Goal: Task Accomplishment & Management: Use online tool/utility

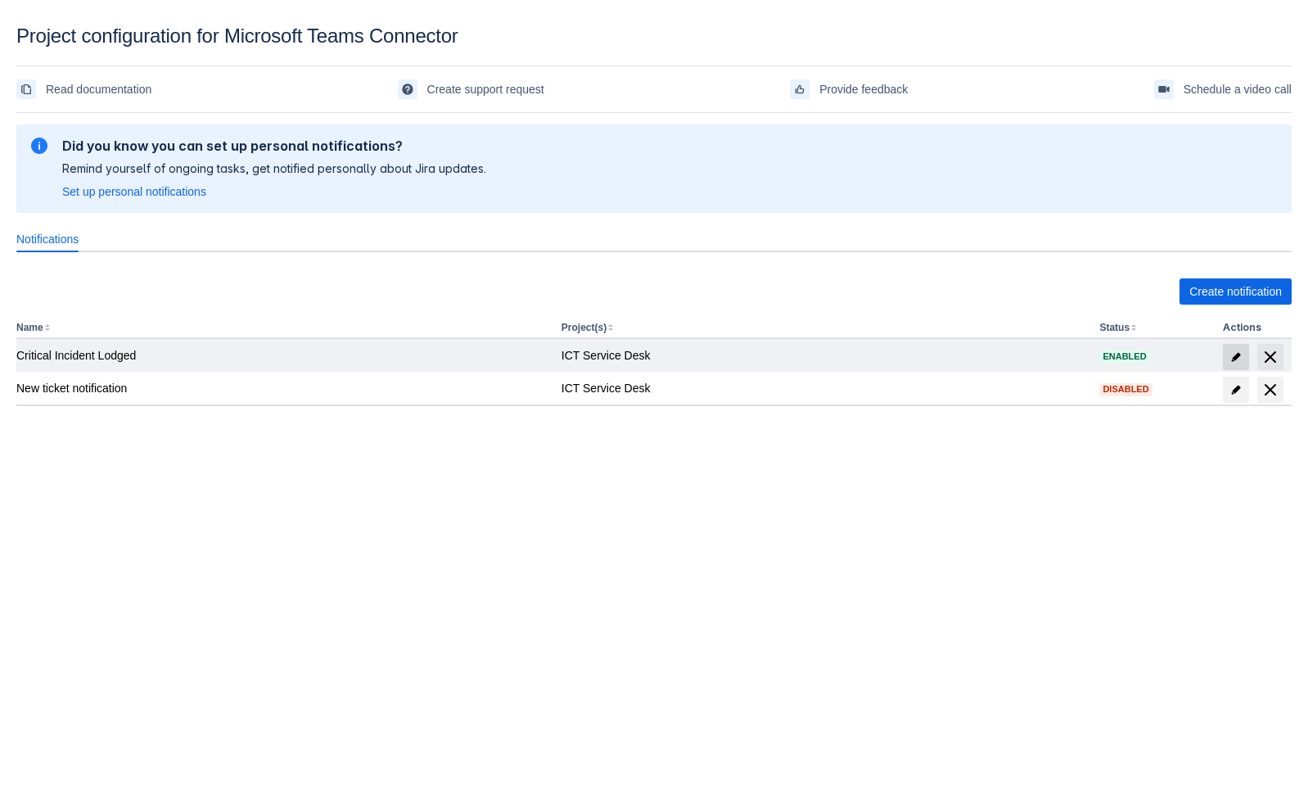
click at [1240, 362] on span "edit" at bounding box center [1236, 356] width 13 height 13
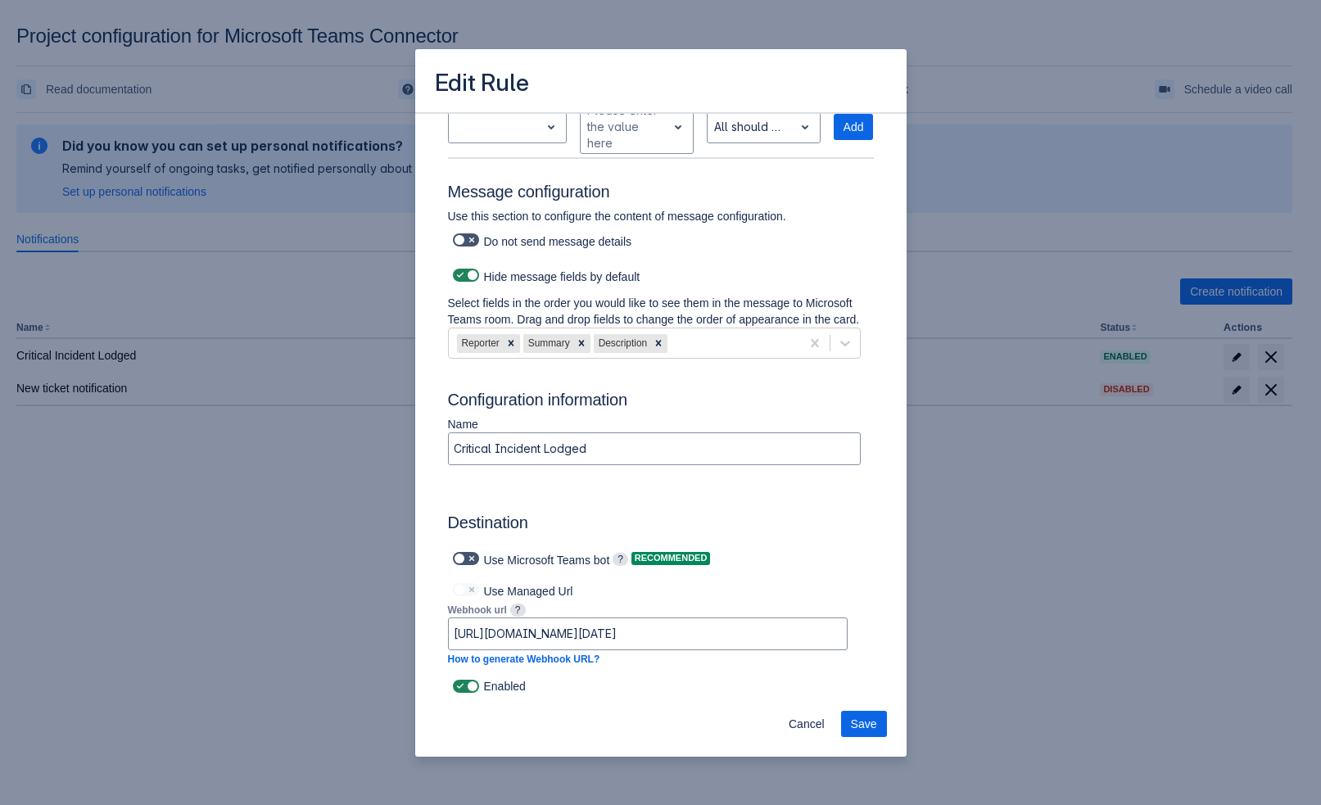
scroll to position [934, 0]
click at [811, 726] on span "Cancel" at bounding box center [806, 724] width 36 height 26
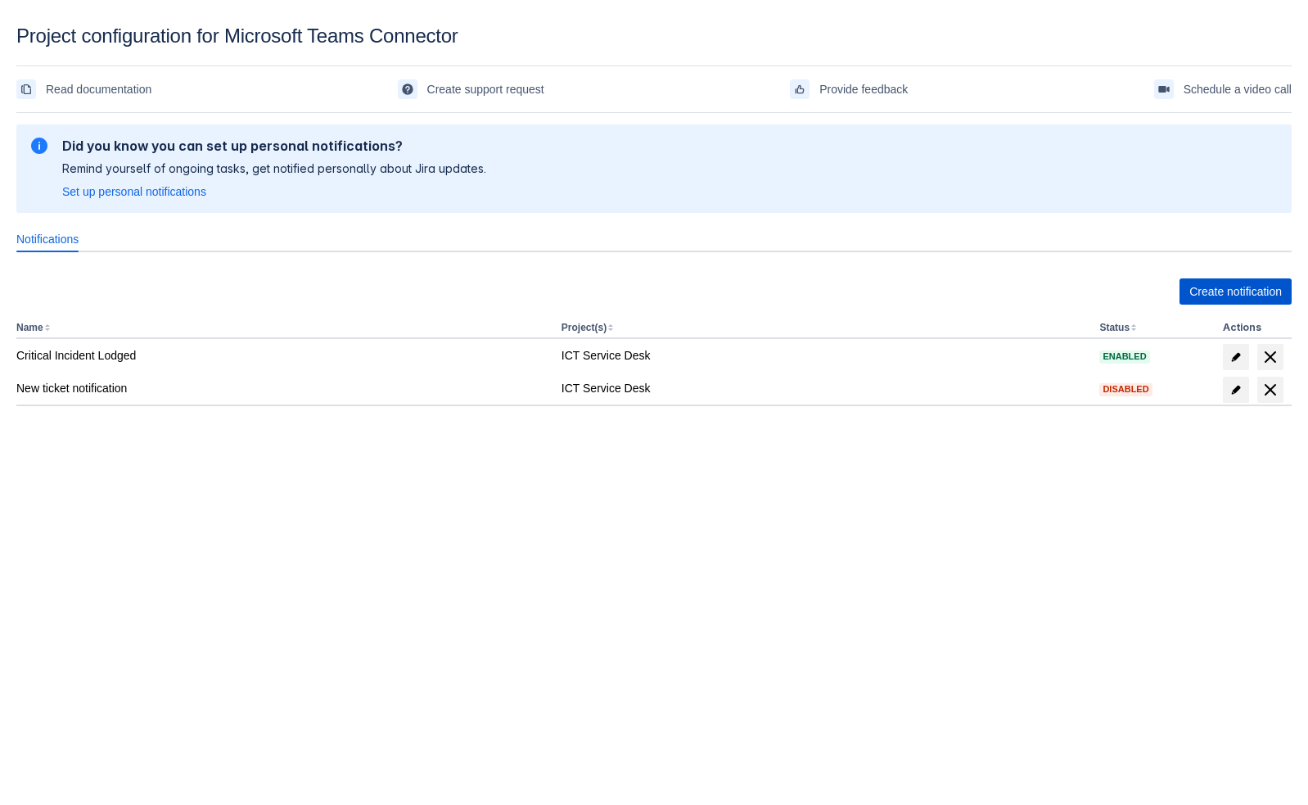
click at [1248, 291] on span "Create notification" at bounding box center [1236, 291] width 93 height 26
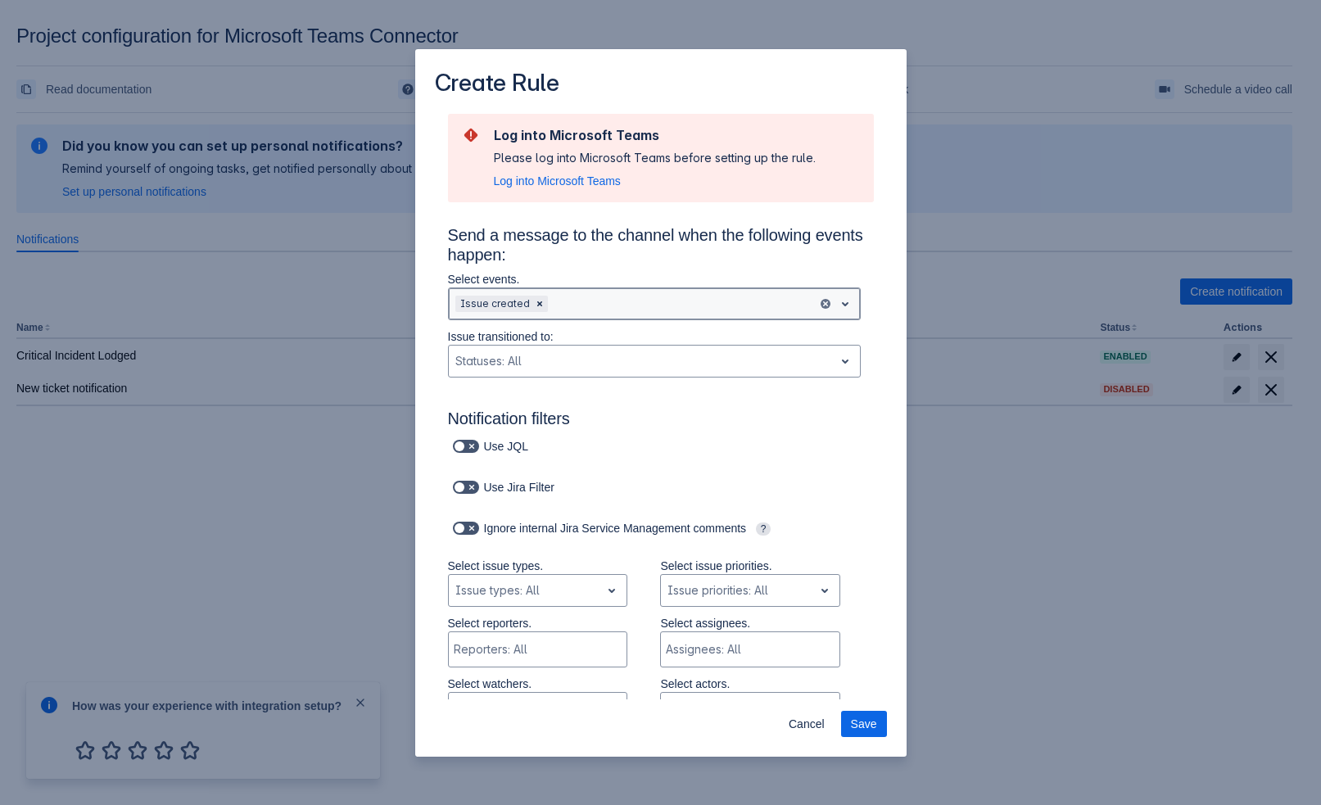
click at [576, 318] on div "Issue created" at bounding box center [654, 303] width 413 height 33
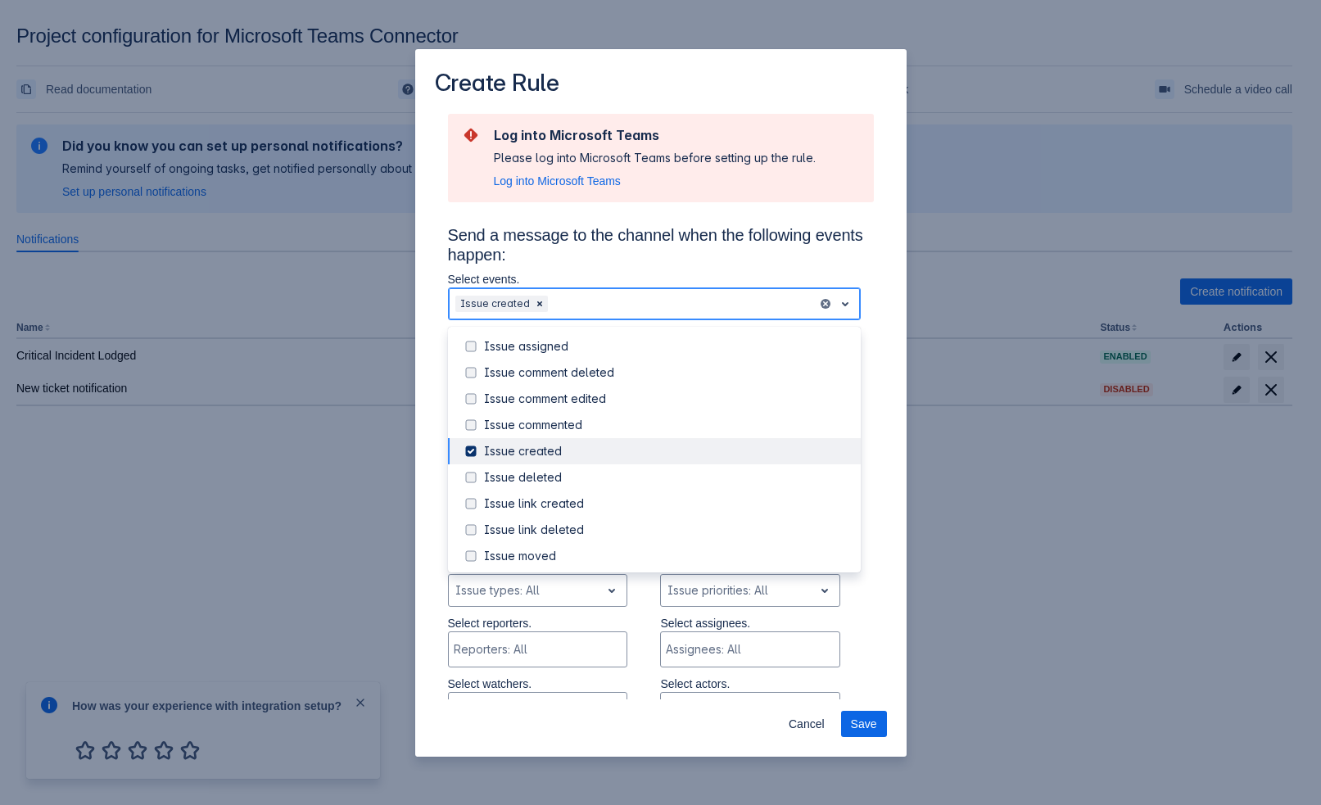
click at [540, 443] on div "Issue created" at bounding box center [667, 451] width 367 height 16
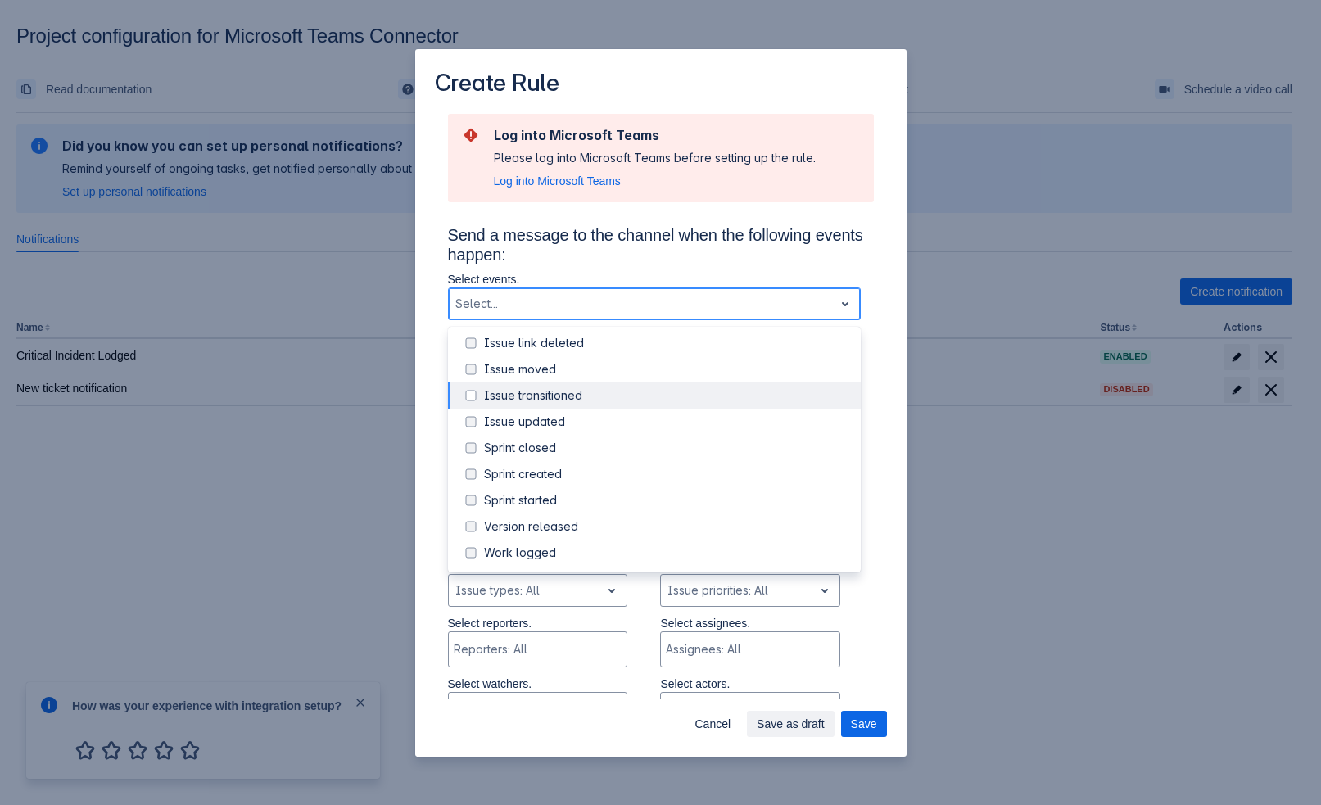
scroll to position [0, 0]
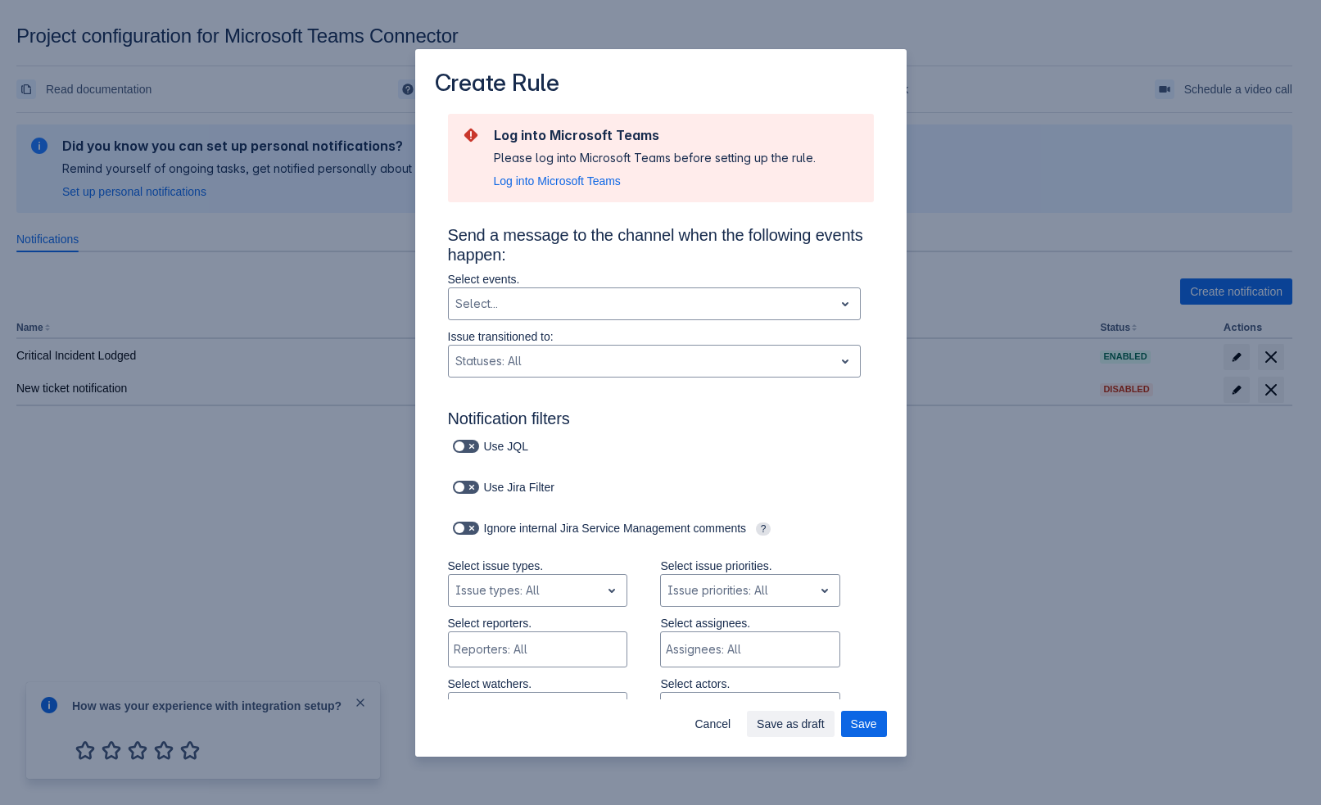
click at [662, 244] on h3 "Send a message to the channel when the following events happen:" at bounding box center [661, 248] width 426 height 46
click at [525, 358] on div at bounding box center [641, 361] width 372 height 20
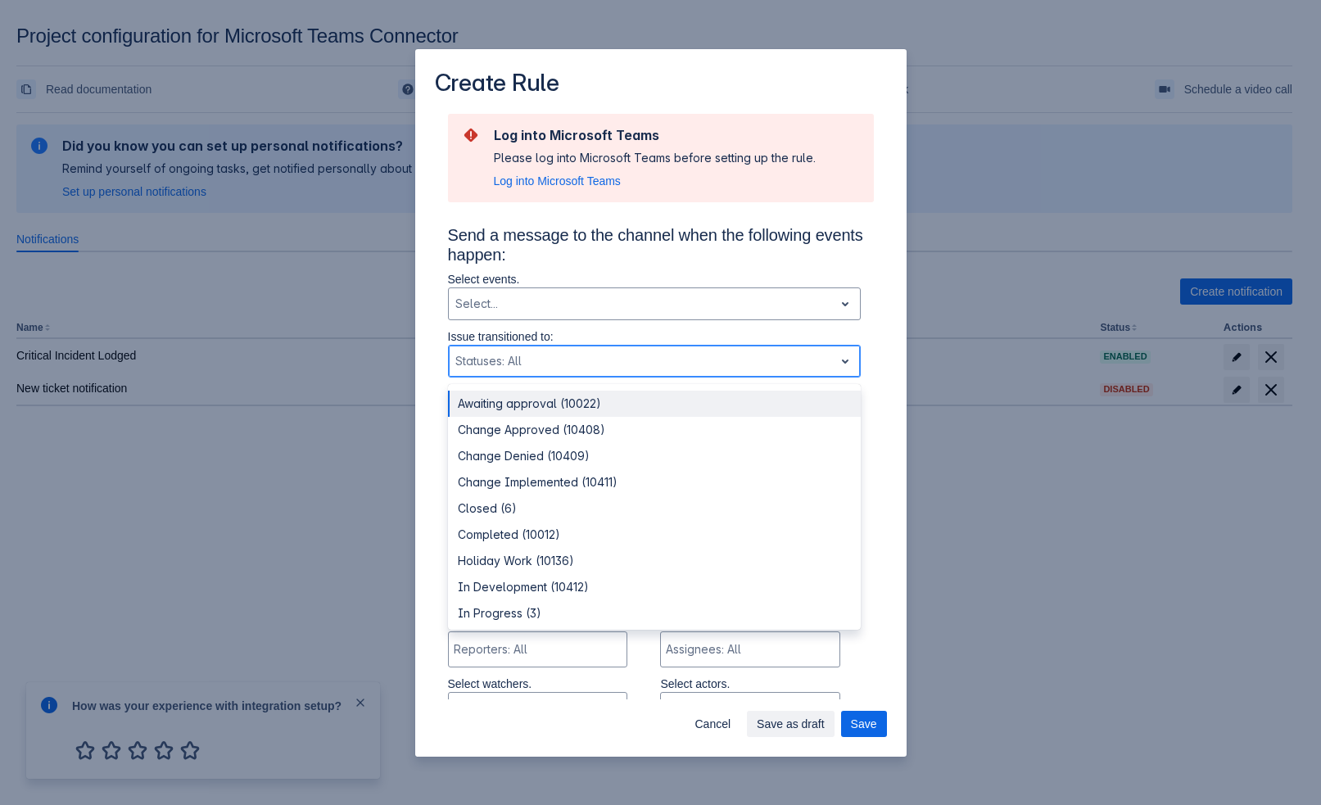
click at [526, 408] on div "Awaiting approval (10022)" at bounding box center [654, 404] width 413 height 26
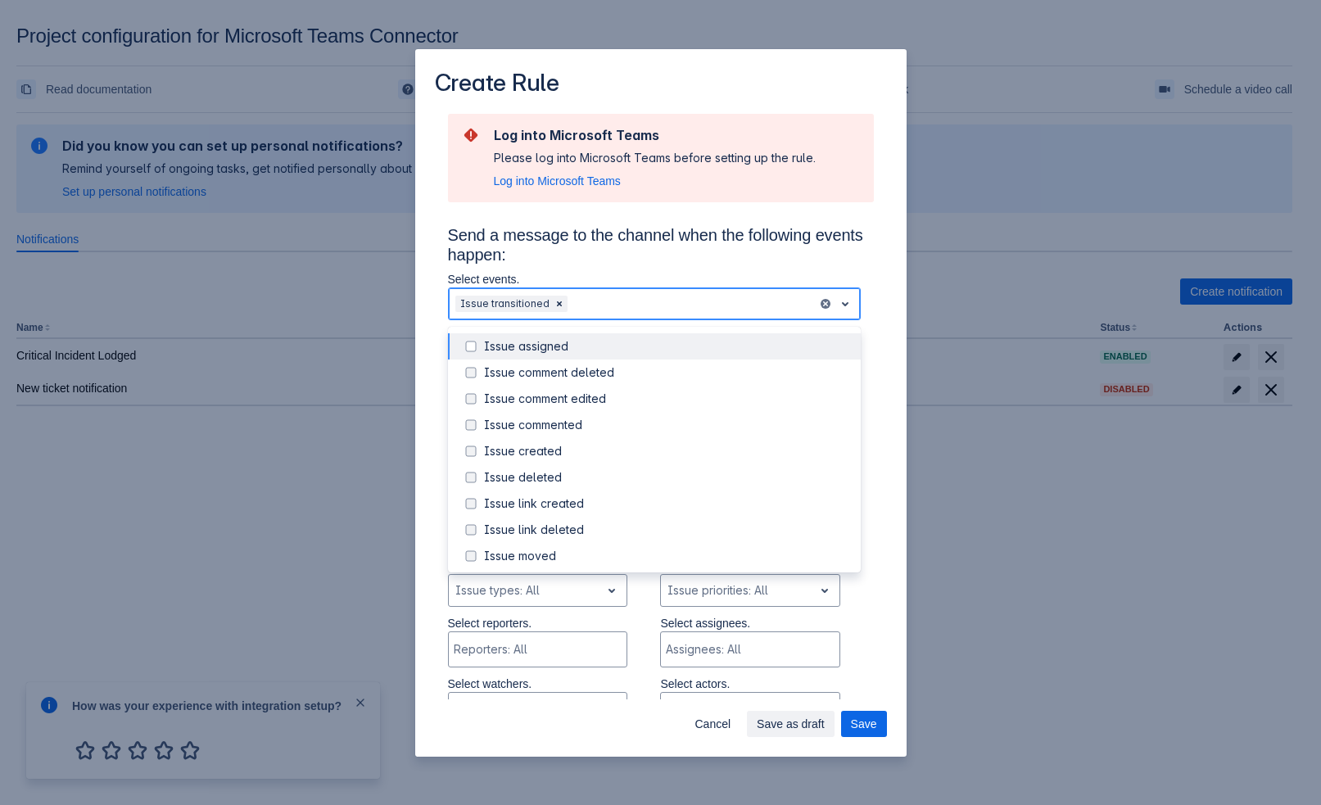
click at [698, 300] on div at bounding box center [691, 304] width 240 height 20
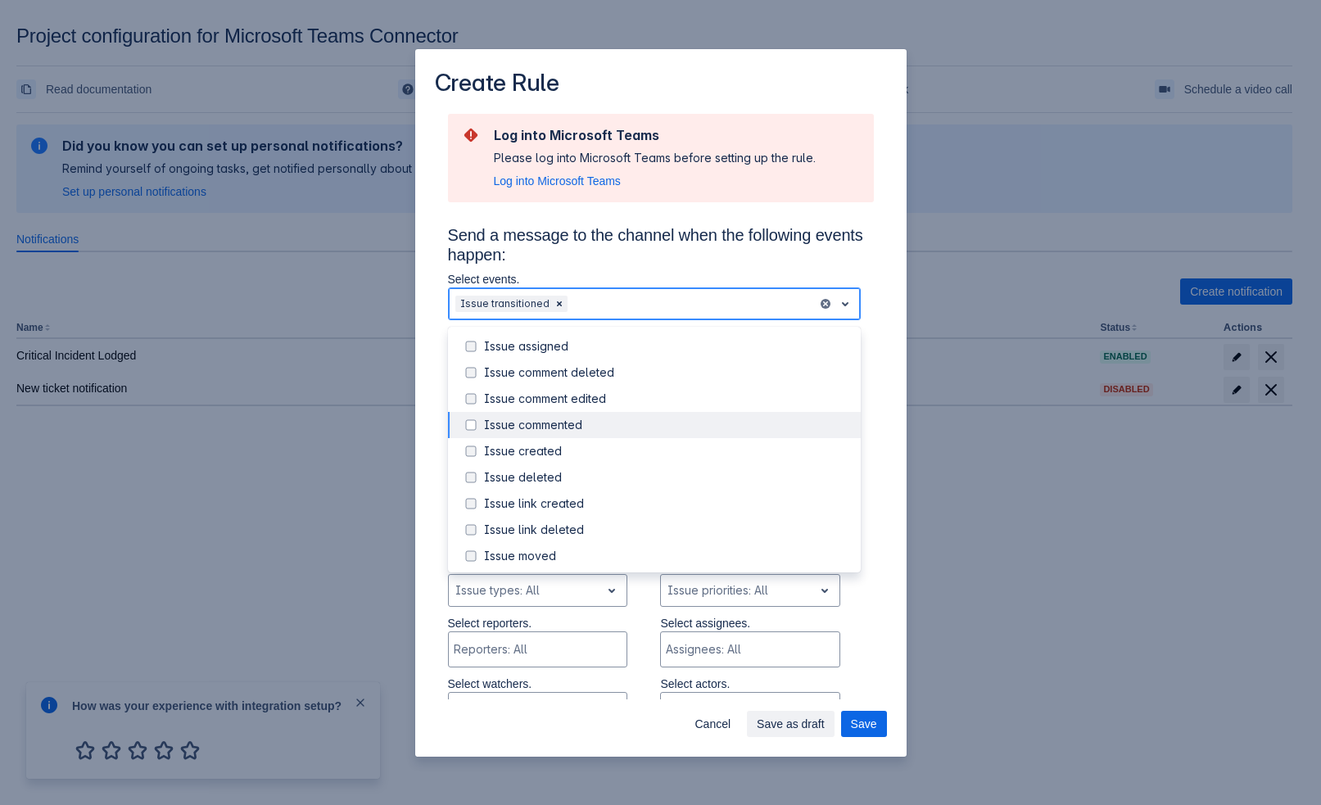
click at [511, 429] on div "Issue commented" at bounding box center [667, 425] width 367 height 16
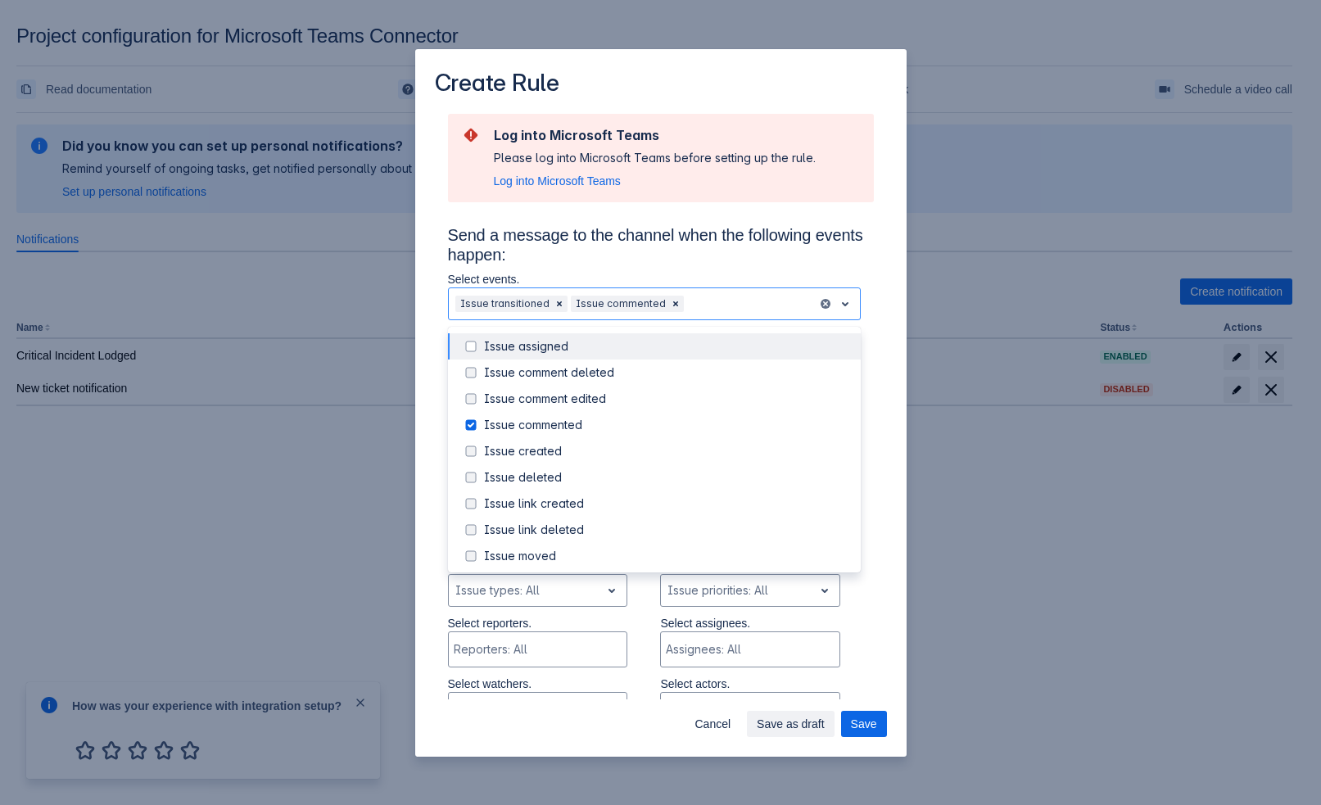
click at [609, 251] on h3 "Send a message to the channel when the following events happen:" at bounding box center [661, 248] width 426 height 46
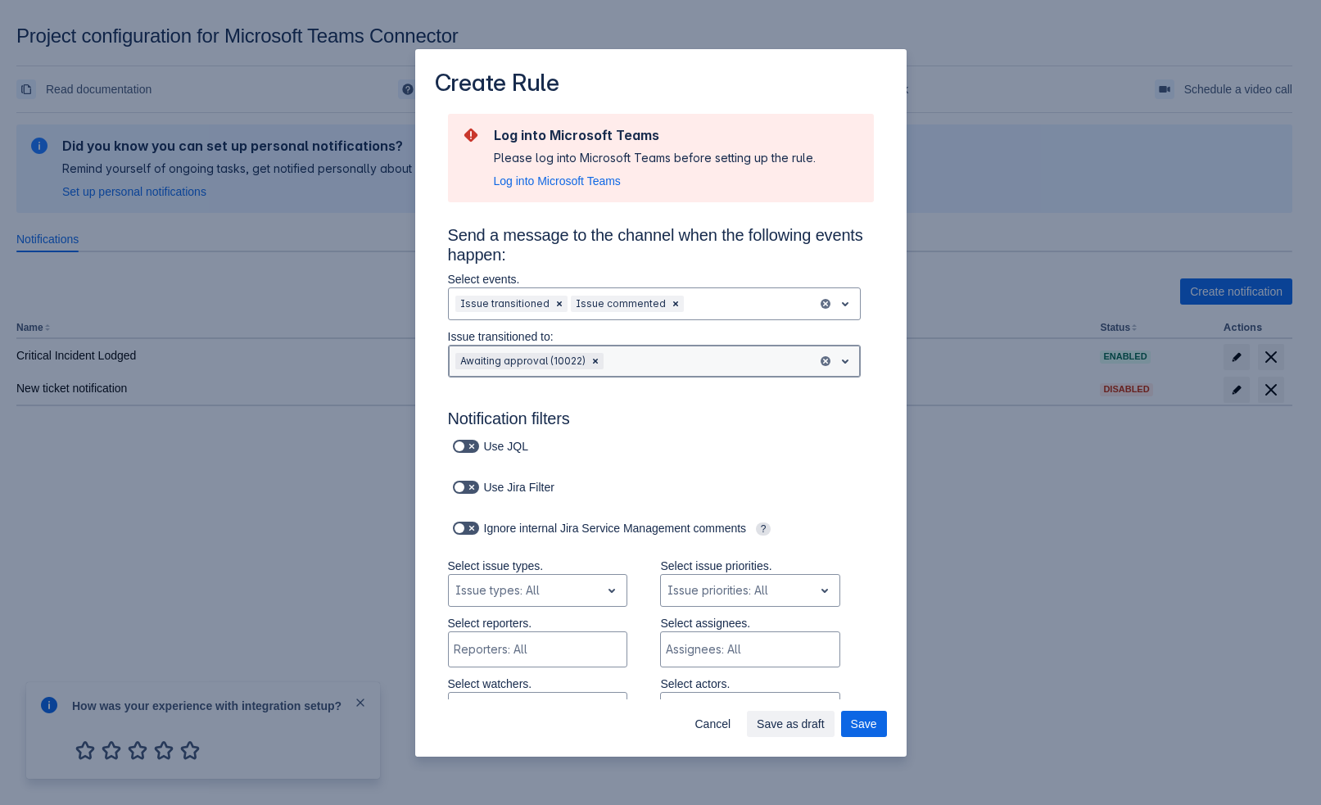
click at [619, 373] on div "Awaiting approval (10022)" at bounding box center [633, 361] width 368 height 26
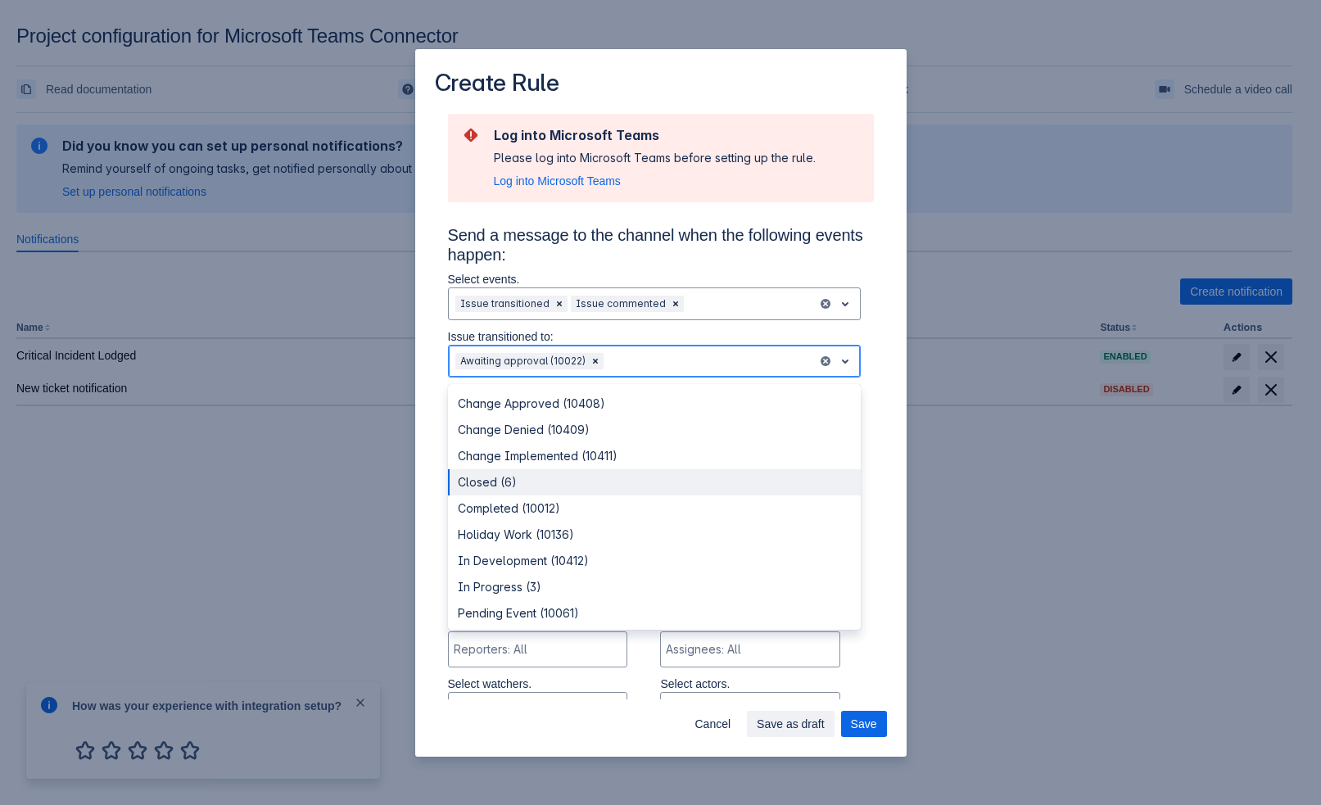
scroll to position [108, 0]
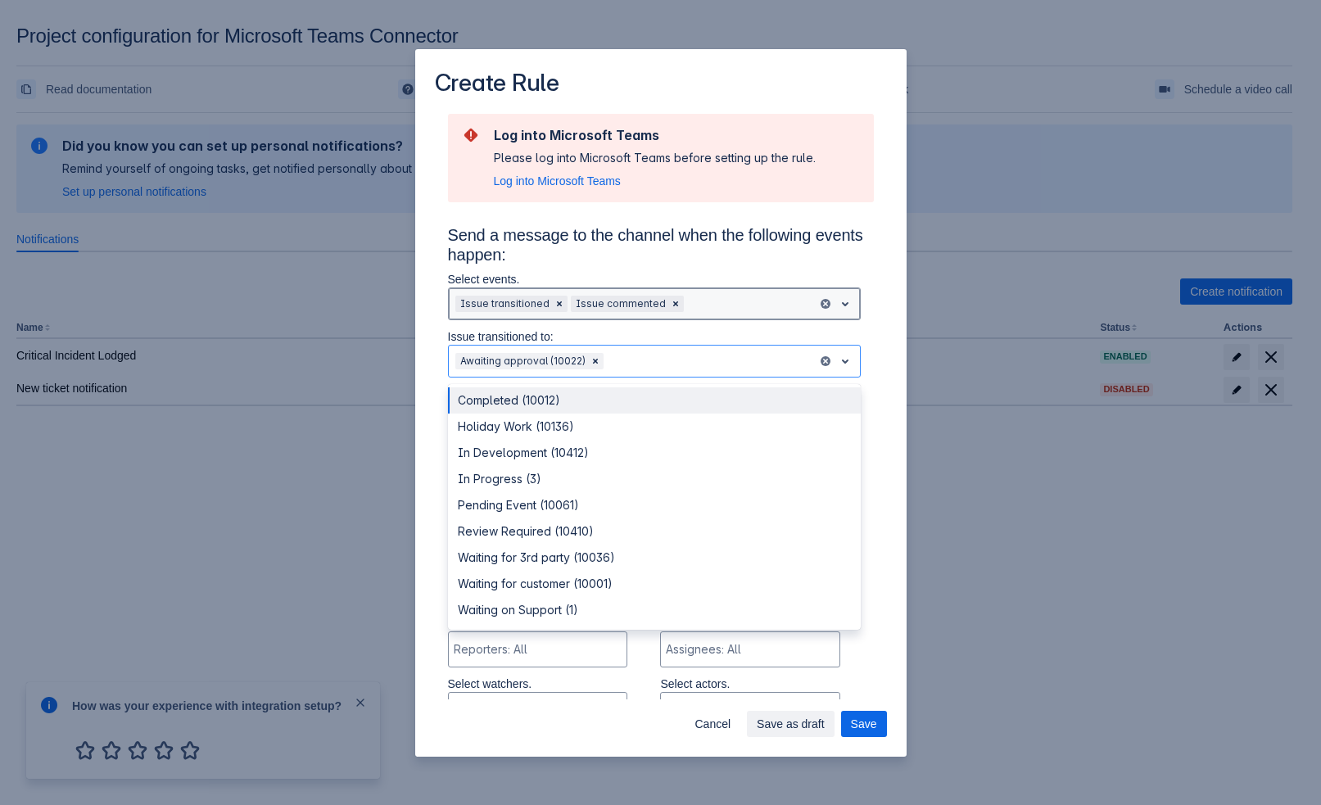
click at [694, 298] on div at bounding box center [749, 304] width 124 height 20
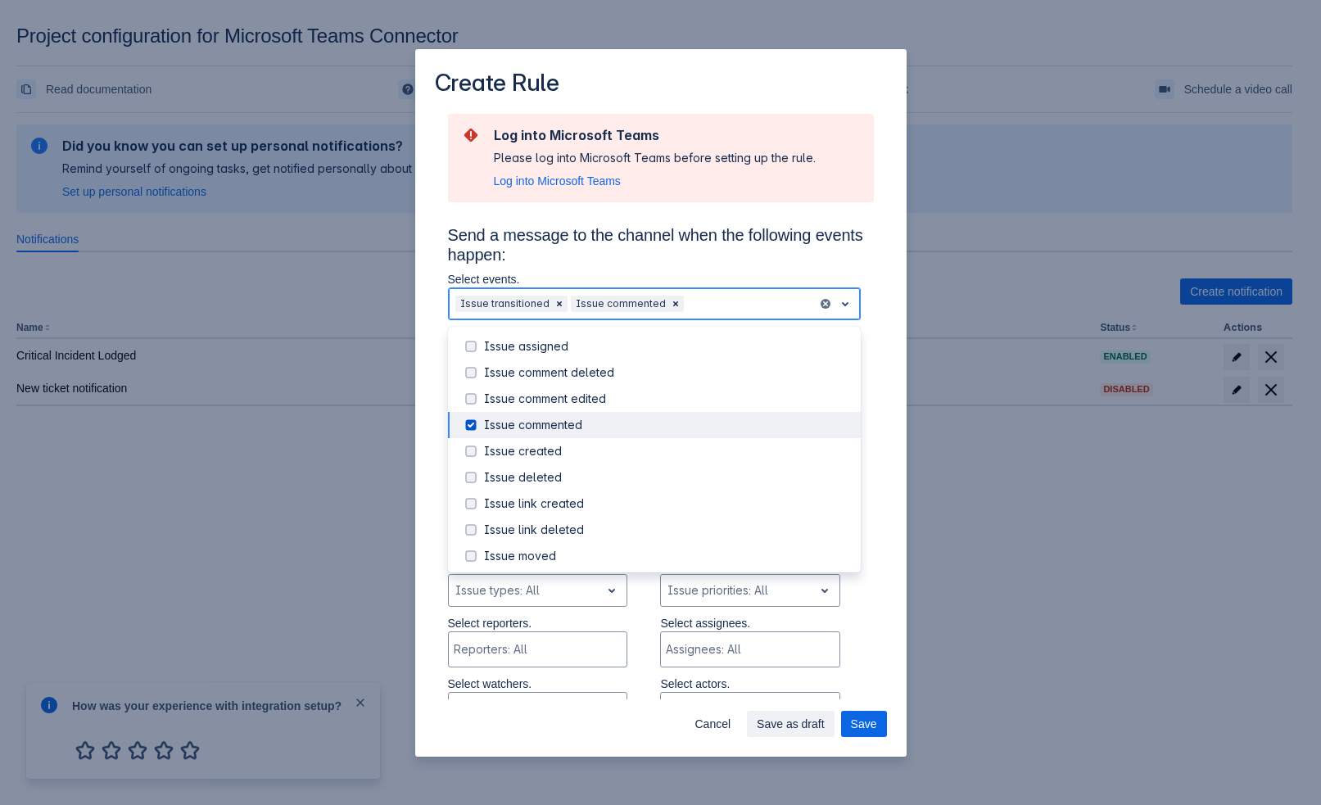
click at [535, 432] on div "Issue commented" at bounding box center [667, 425] width 367 height 16
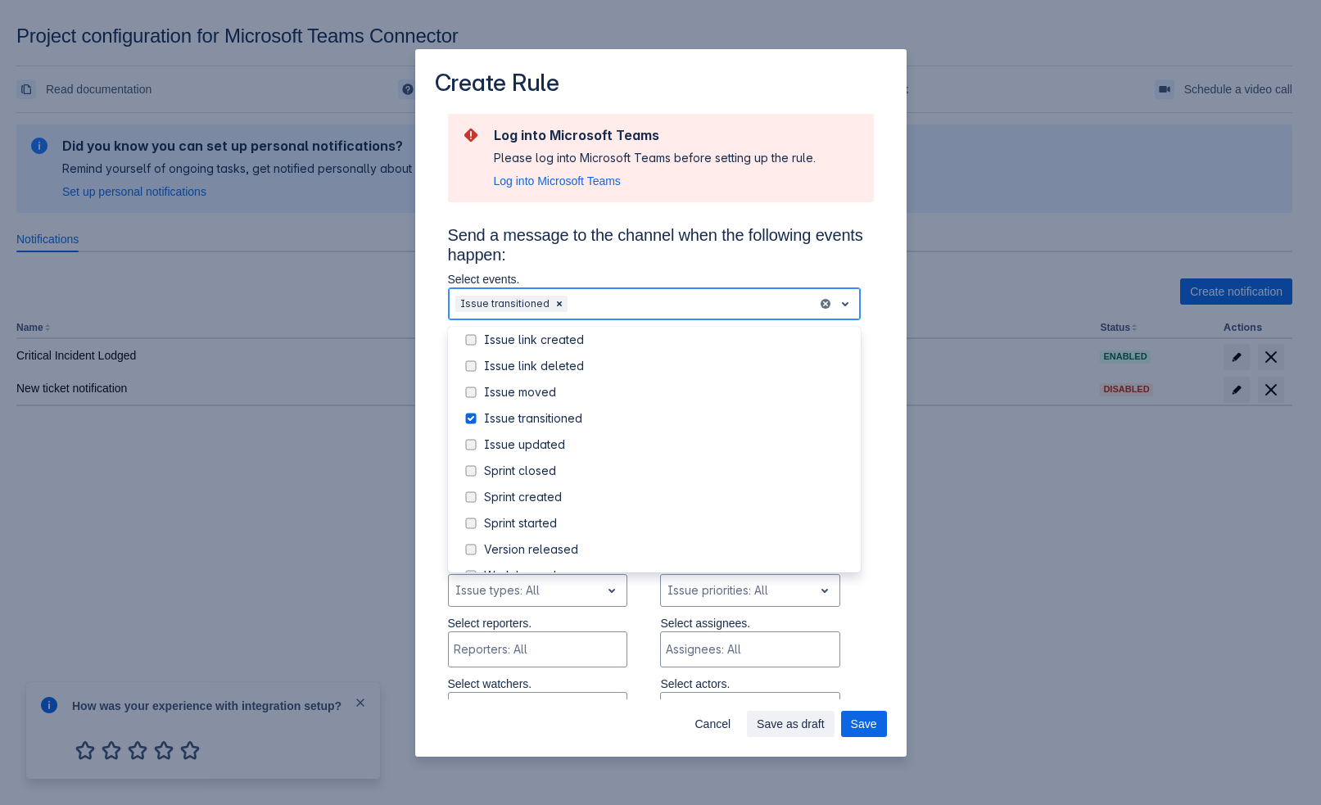
scroll to position [187, 0]
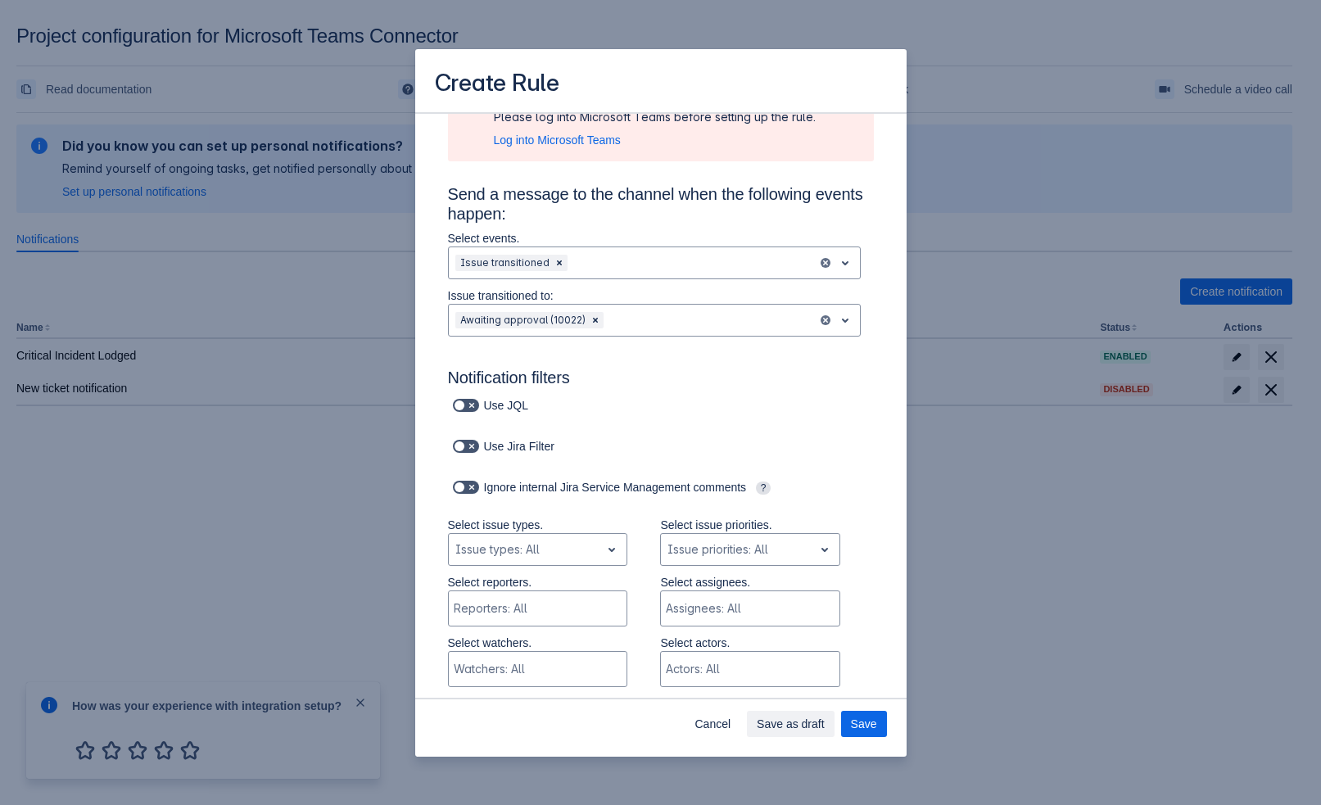
scroll to position [165, 0]
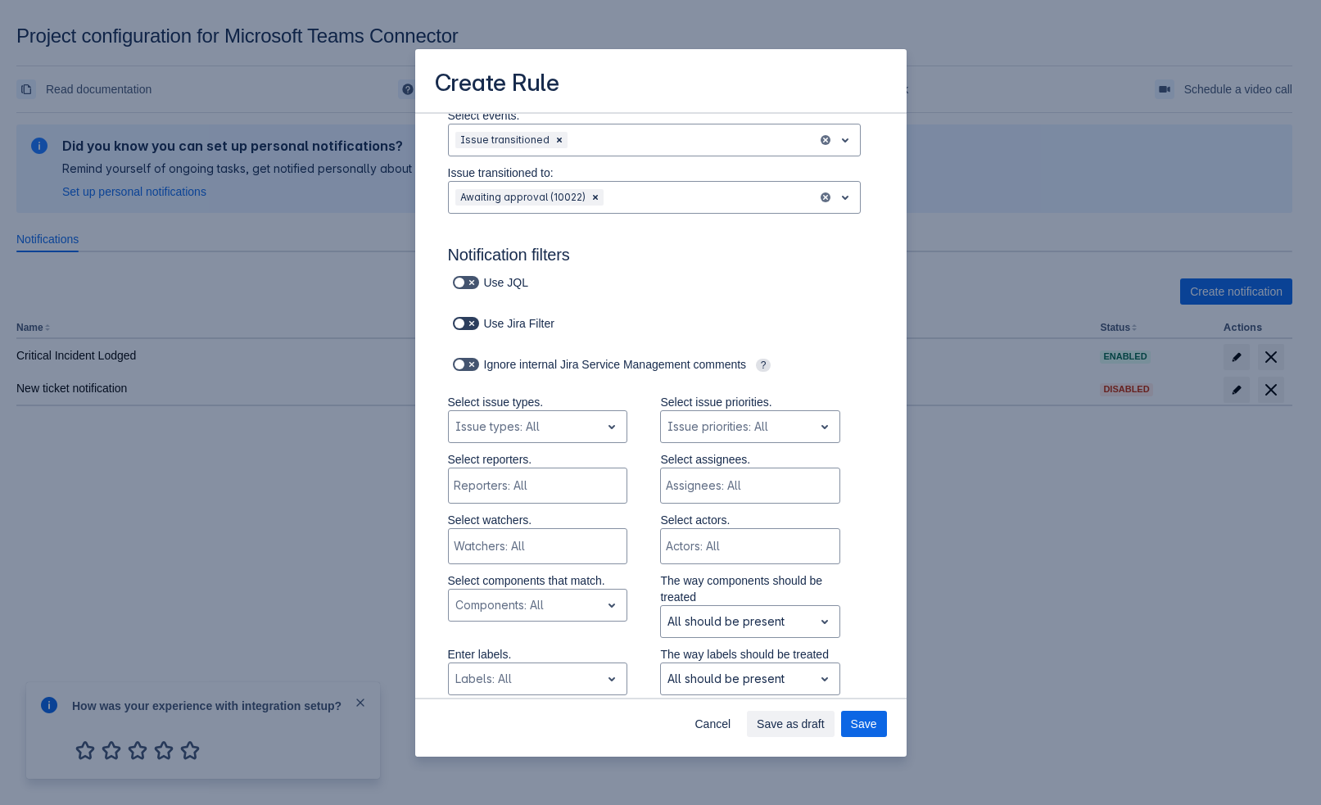
click at [468, 325] on span at bounding box center [471, 323] width 13 height 13
click at [463, 325] on input "checkbox" at bounding box center [458, 323] width 11 height 11
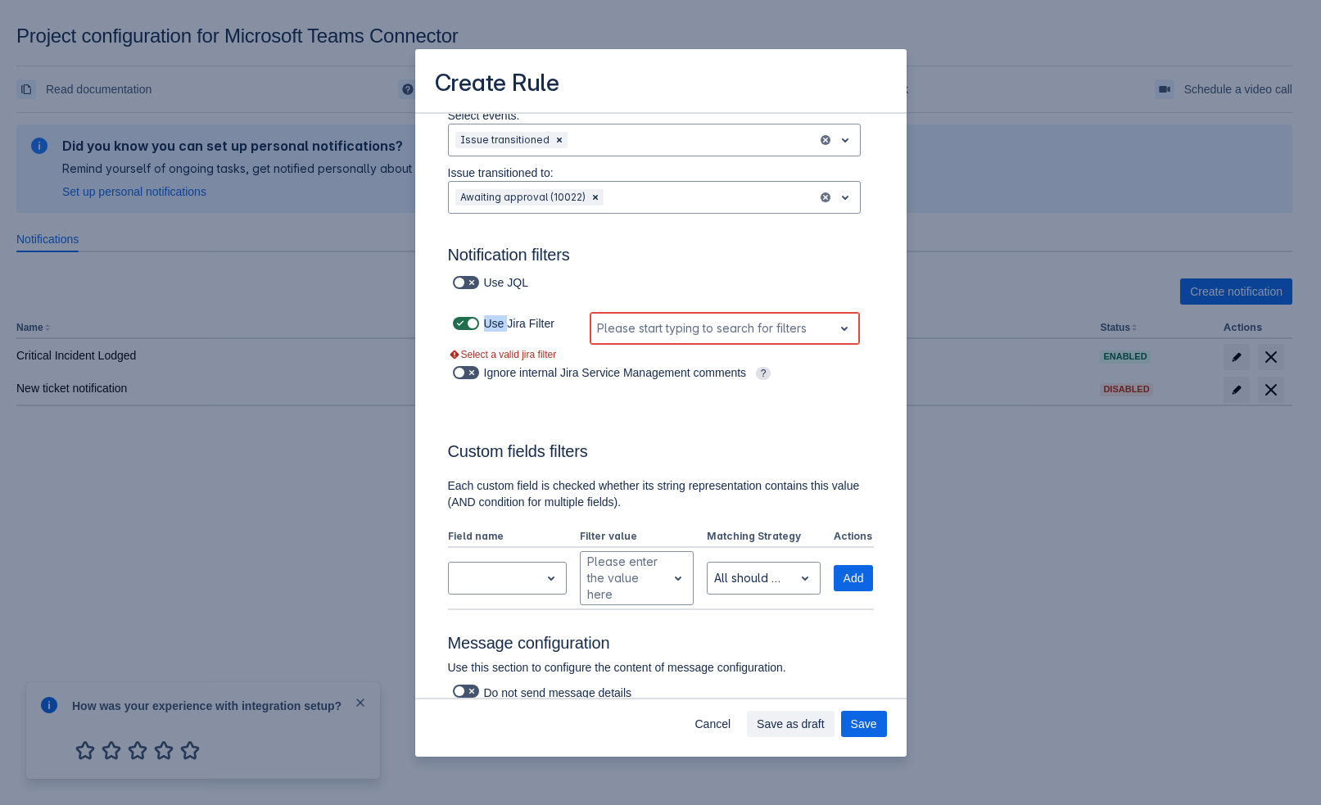
click at [468, 325] on span at bounding box center [471, 323] width 13 height 13
click at [463, 325] on input "checkbox" at bounding box center [458, 323] width 11 height 11
checkbox input "false"
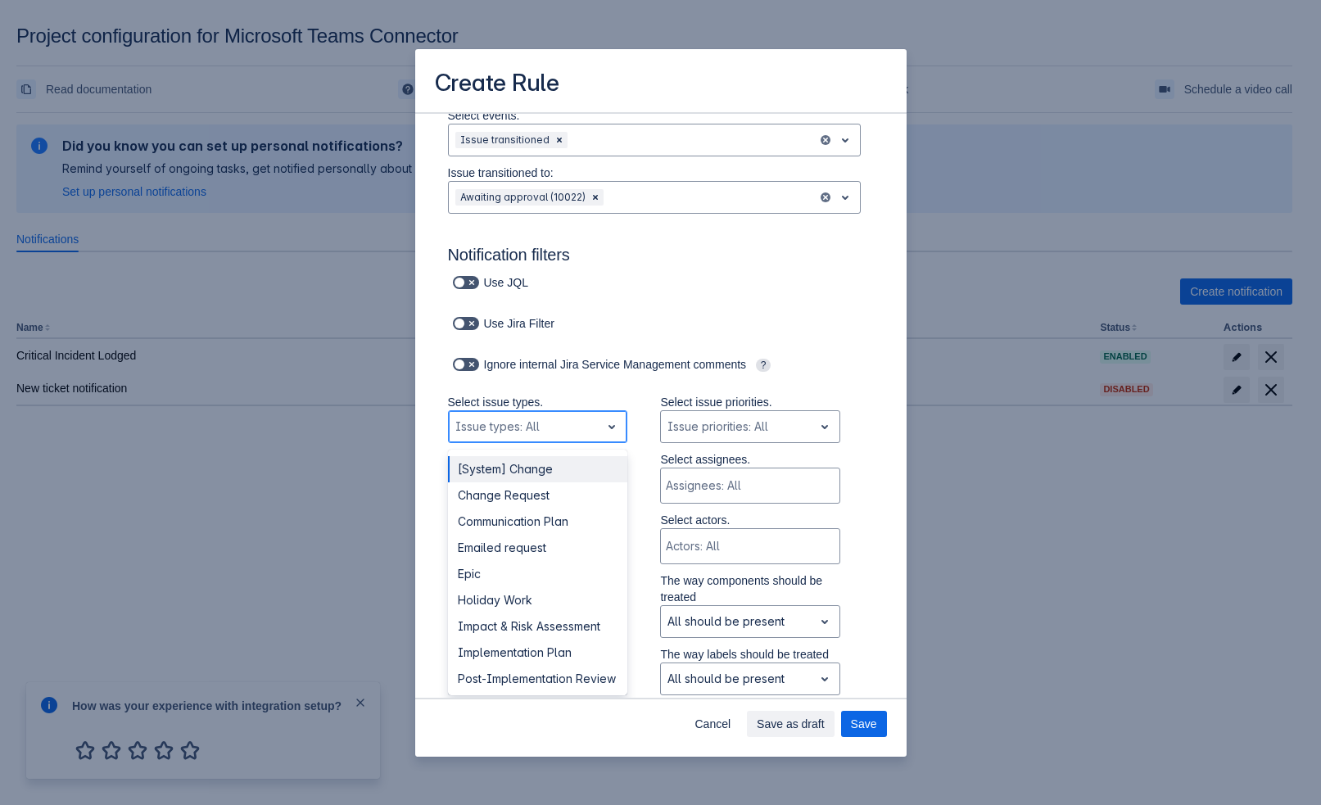
click at [503, 422] on div at bounding box center [524, 427] width 139 height 20
click at [531, 495] on div "Change Request" at bounding box center [538, 495] width 180 height 26
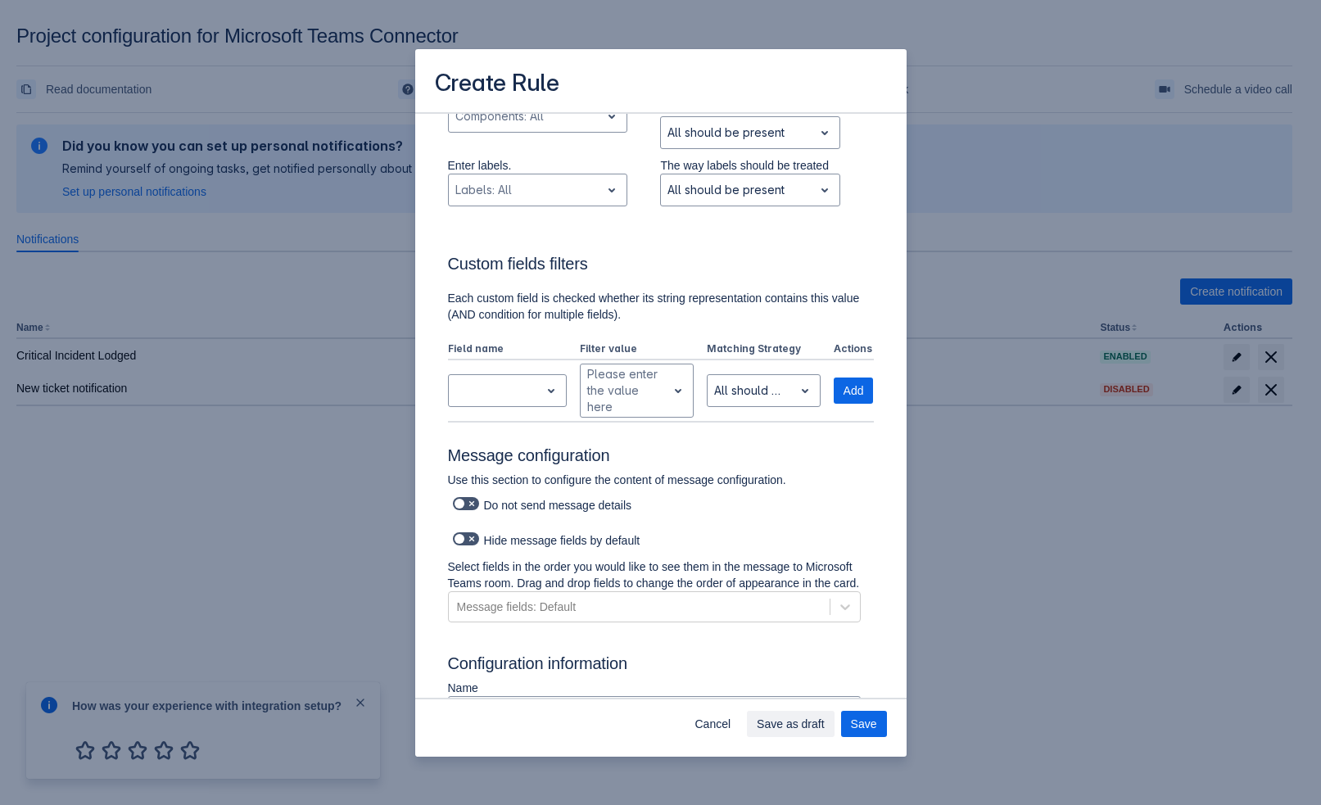
scroll to position [902, 0]
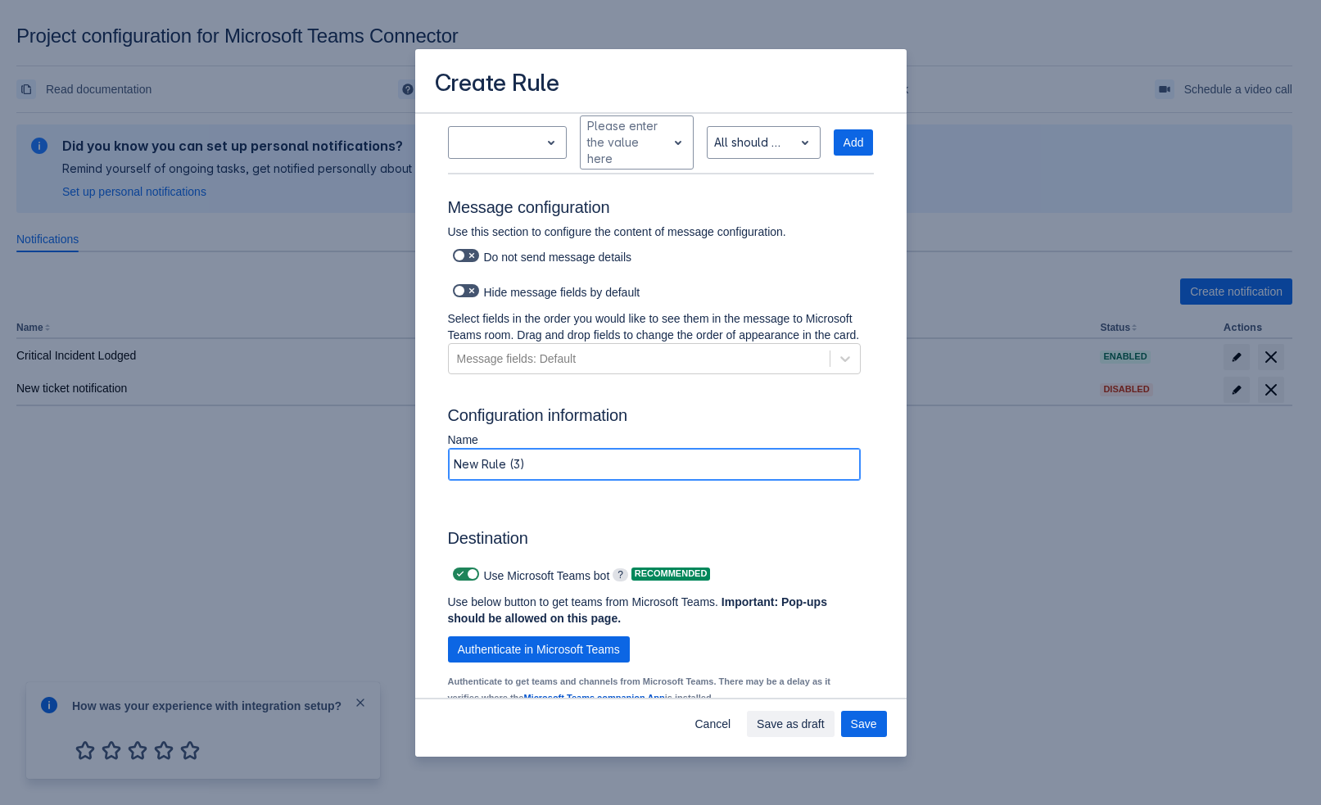
drag, startPoint x: 577, startPoint y: 477, endPoint x: 437, endPoint y: 472, distance: 140.1
click at [437, 472] on div "Name New Rule (3)" at bounding box center [654, 459] width 439 height 57
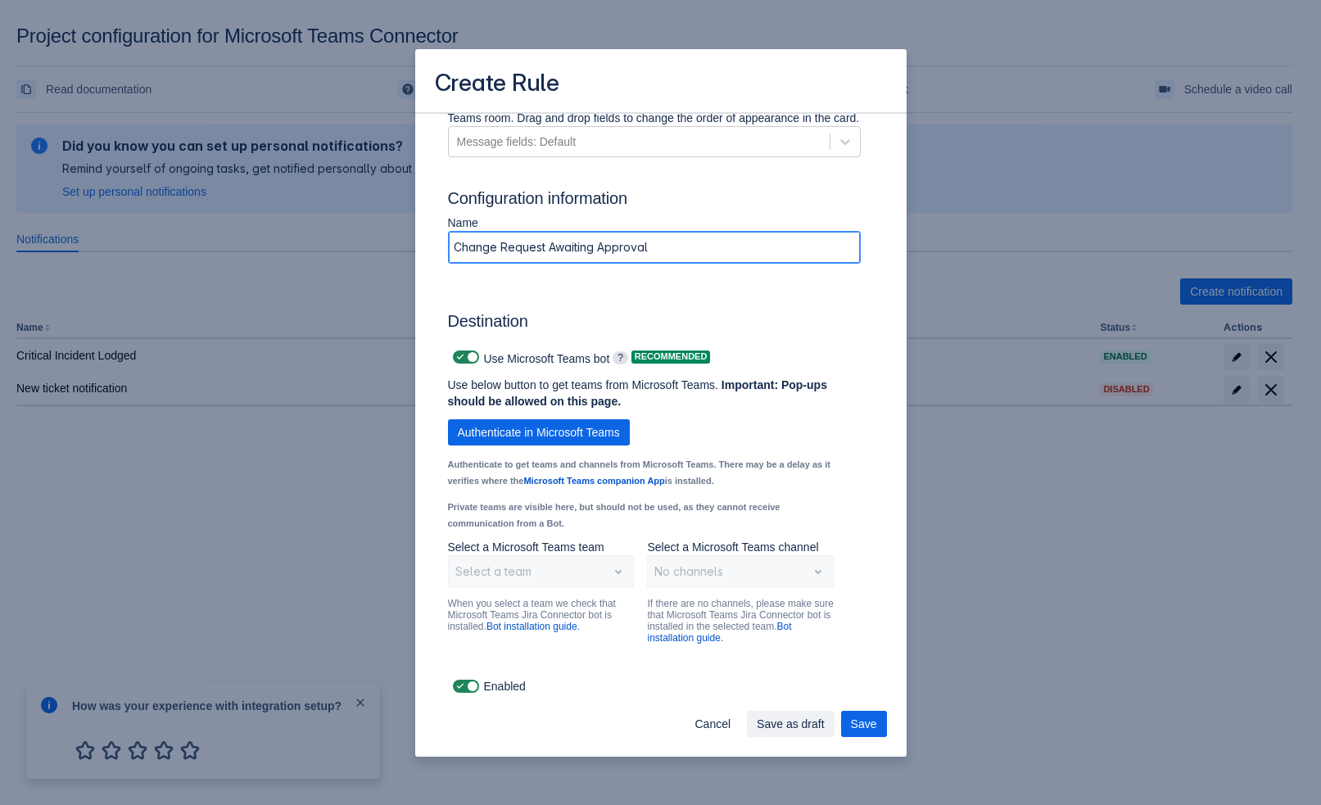
type input "Change Request Awaiting Approval"
click at [543, 449] on div "Use below button to get teams from Microsoft Teams. Important: Pop-ups should b…" at bounding box center [641, 458] width 386 height 162
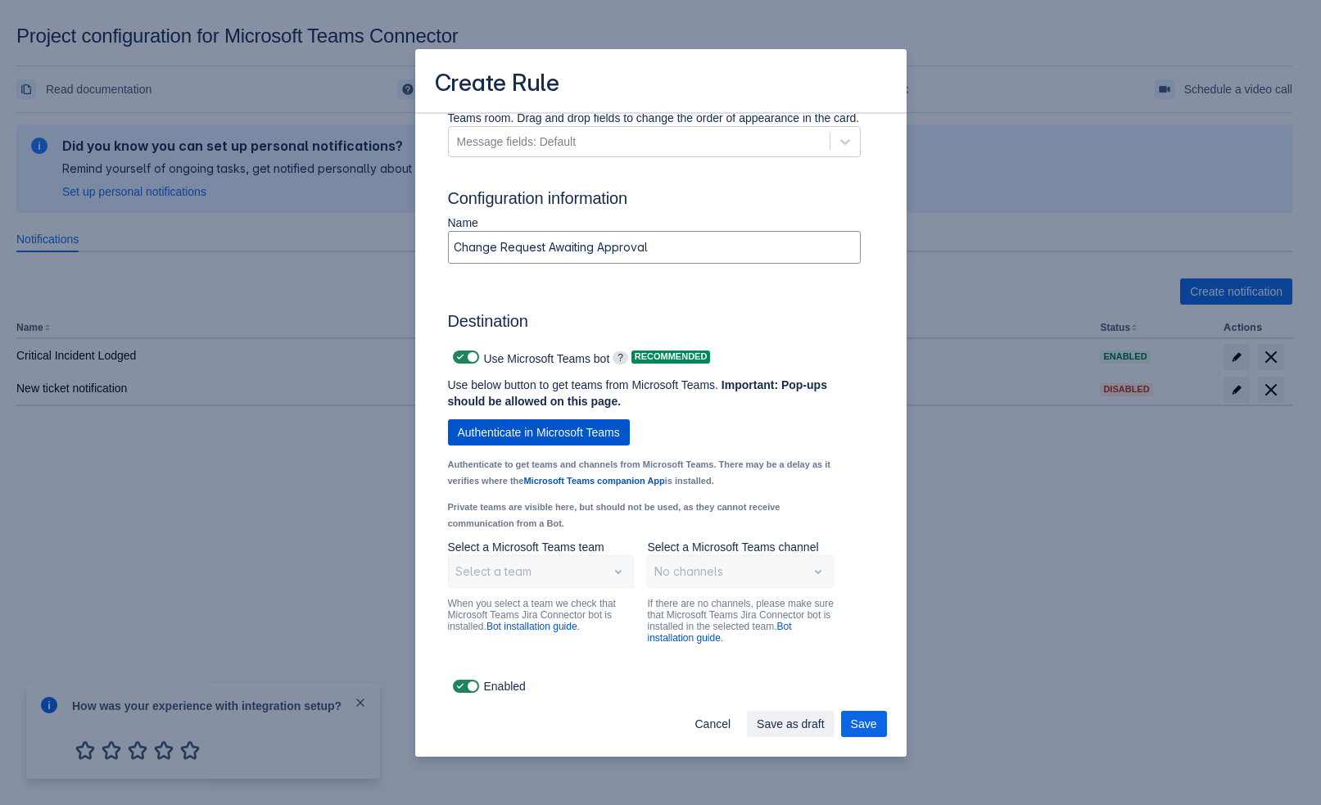
click at [539, 436] on span "Authenticate in Microsoft Teams" at bounding box center [539, 432] width 162 height 26
click at [504, 602] on p "When you select a team we check that Microsoft Teams Jira Connector bot is inst…" at bounding box center [541, 615] width 187 height 34
click at [512, 576] on div at bounding box center [528, 572] width 146 height 20
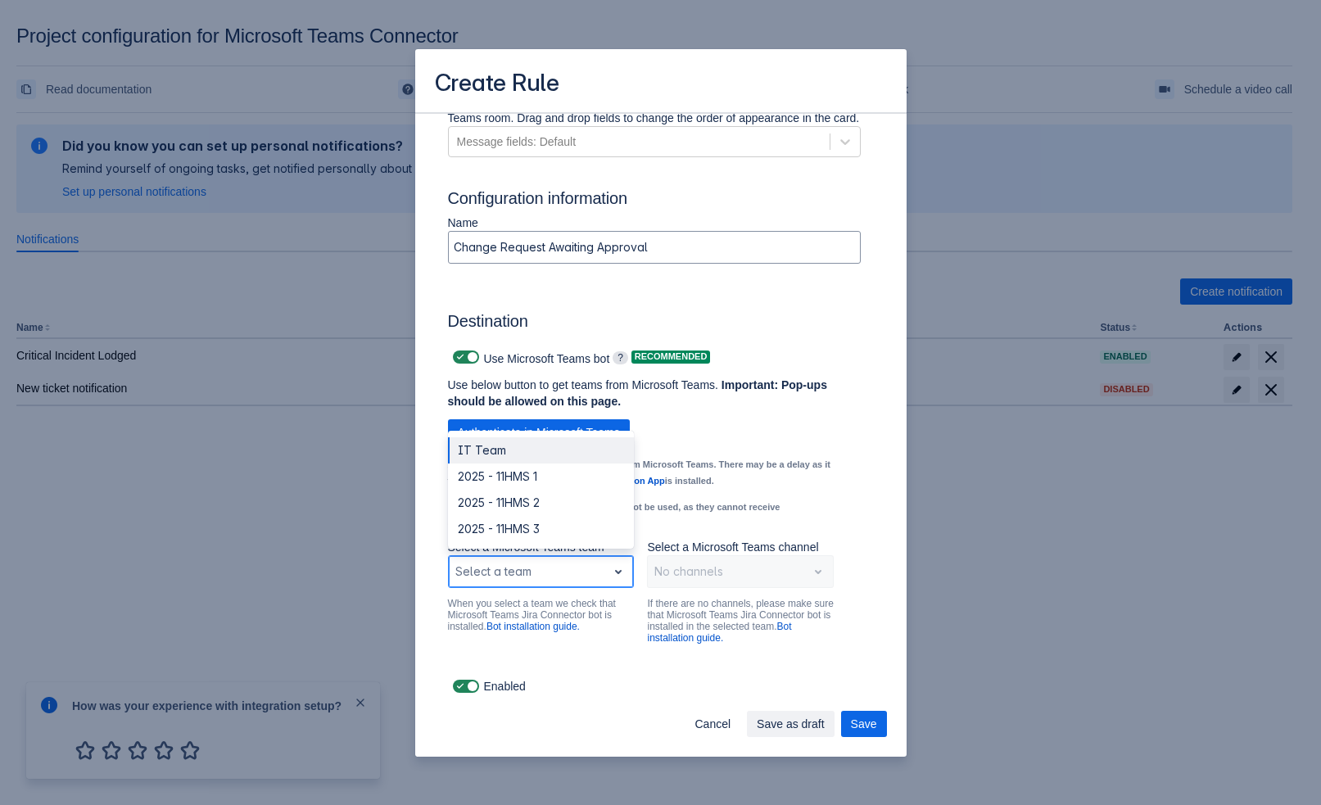
click at [533, 445] on div "IT Team" at bounding box center [541, 450] width 187 height 26
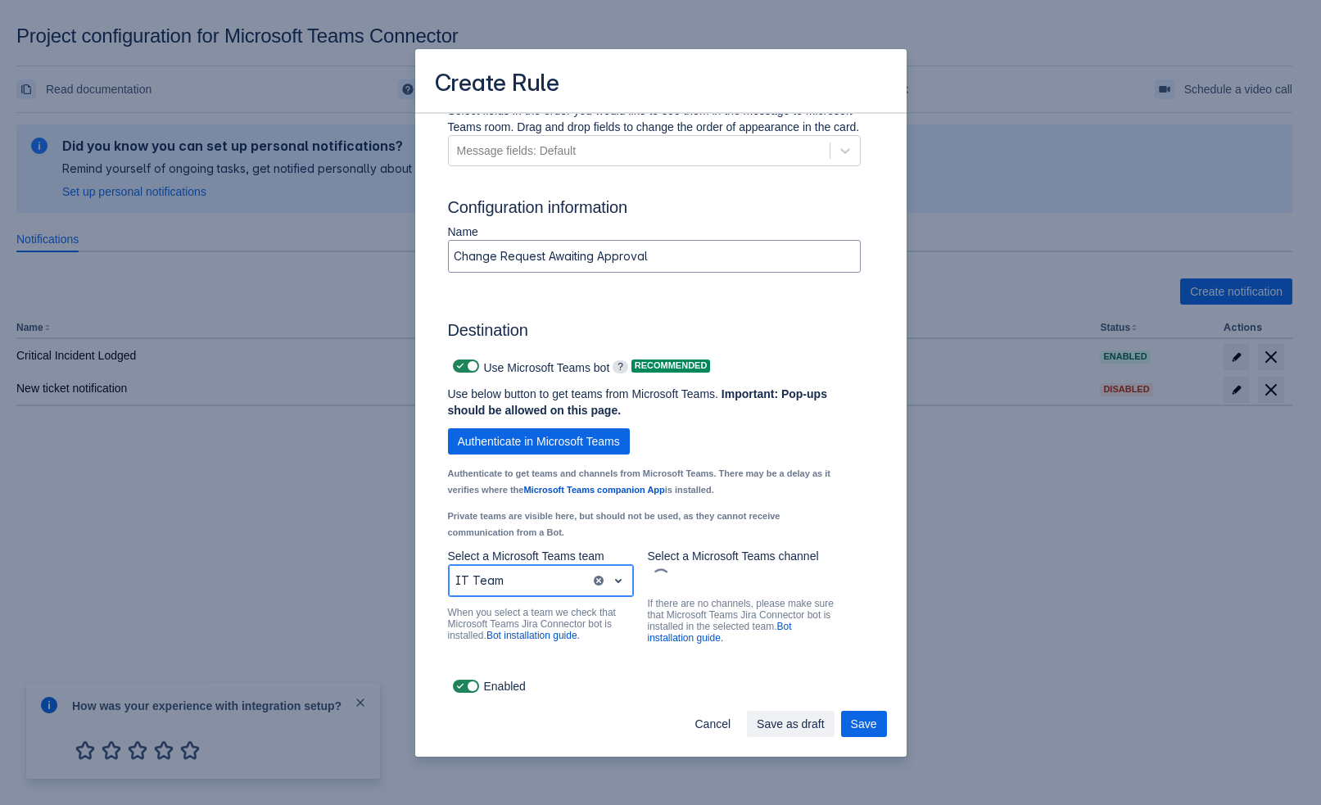
scroll to position [1015, 0]
click at [744, 578] on div at bounding box center [740, 578] width 178 height 20
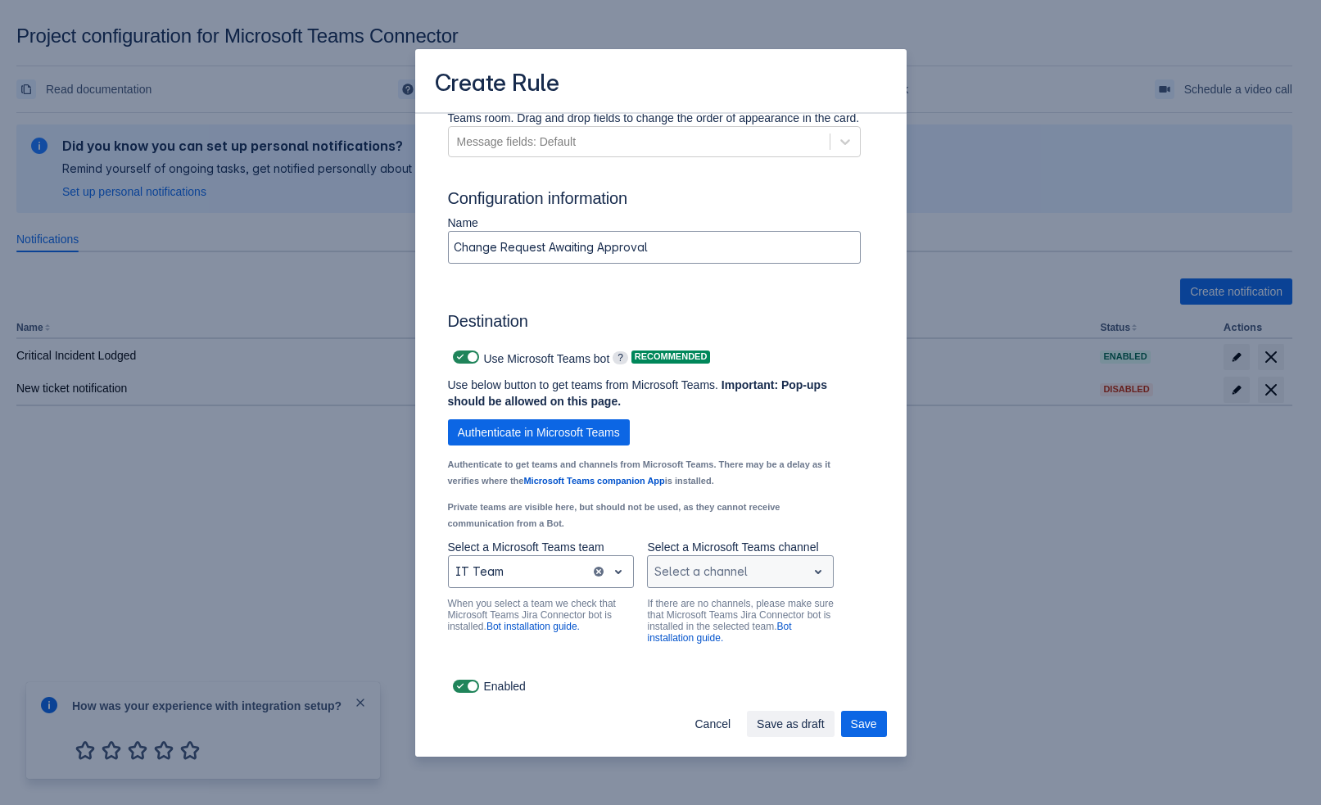
drag, startPoint x: 705, startPoint y: 554, endPoint x: 702, endPoint y: 585, distance: 31.2
click at [705, 554] on p "Select a Microsoft Teams channel" at bounding box center [740, 547] width 187 height 16
click at [702, 581] on div at bounding box center [727, 572] width 146 height 20
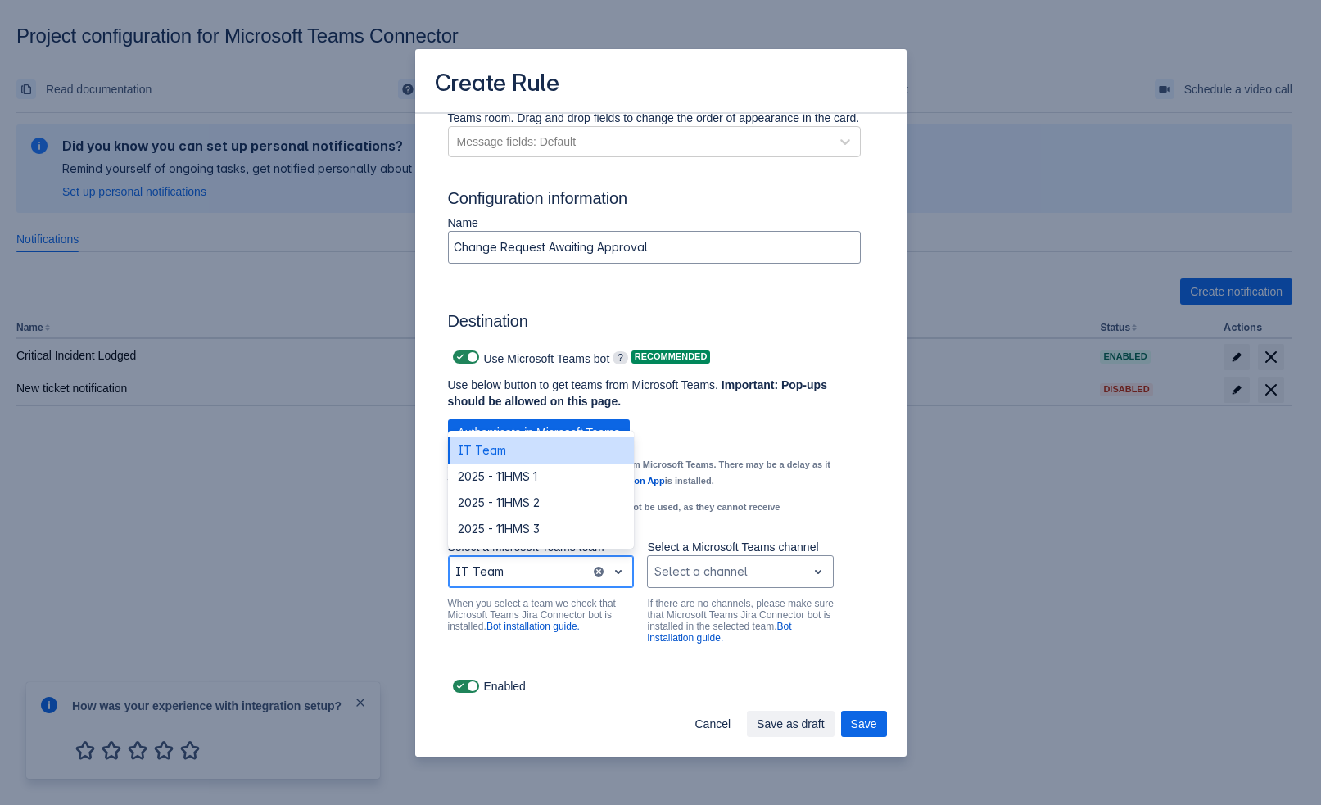
click at [559, 572] on div at bounding box center [519, 572] width 129 height 20
click at [552, 525] on div "2025 - 11HMS 3" at bounding box center [541, 529] width 187 height 26
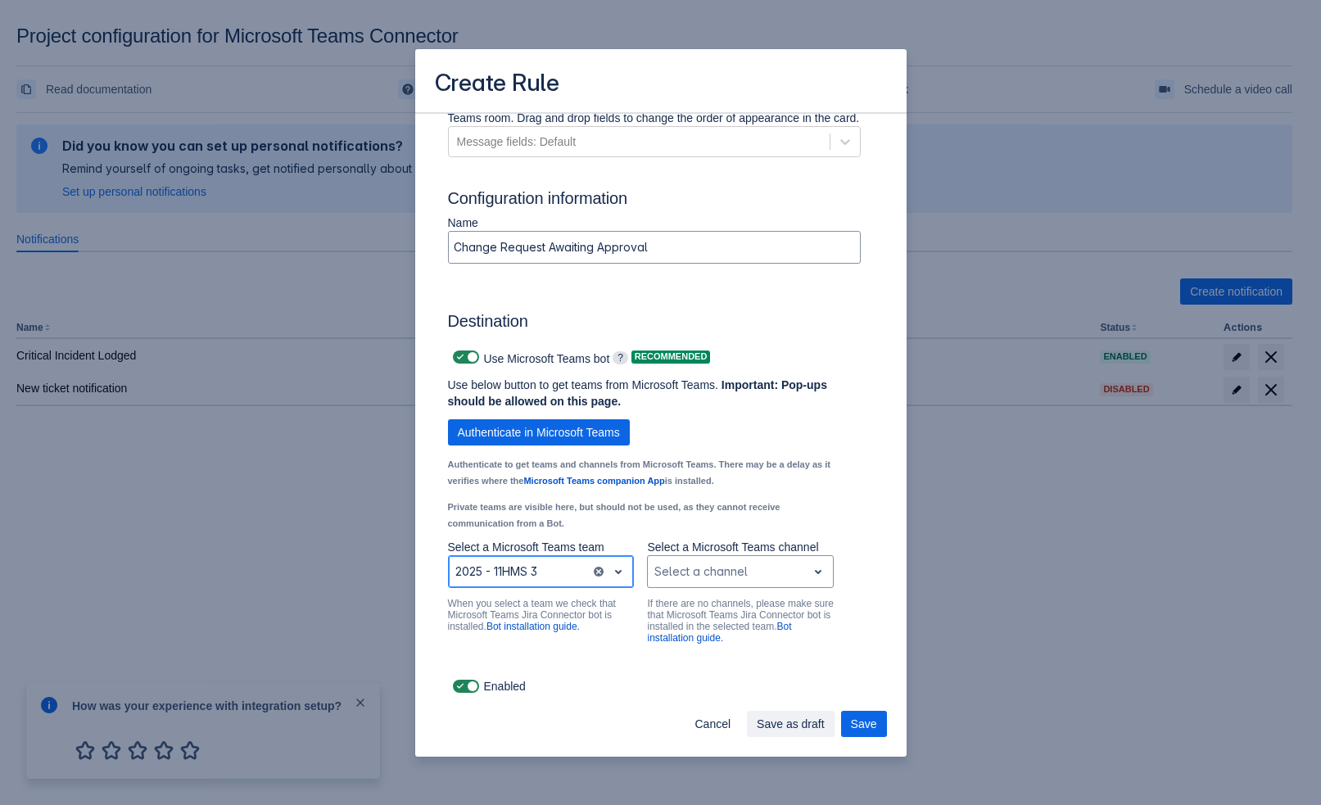
click at [566, 581] on div at bounding box center [519, 572] width 129 height 20
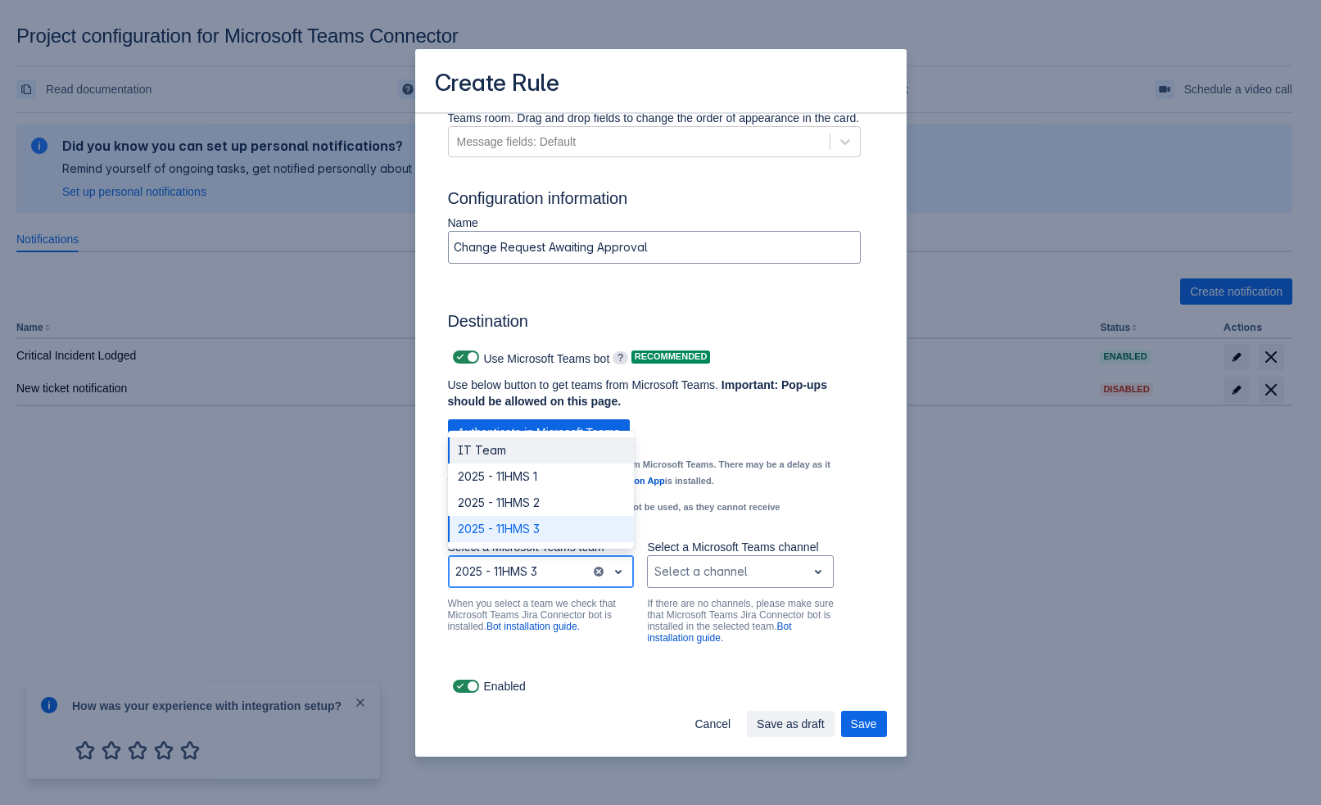
click at [549, 463] on div "IT Team" at bounding box center [541, 450] width 187 height 26
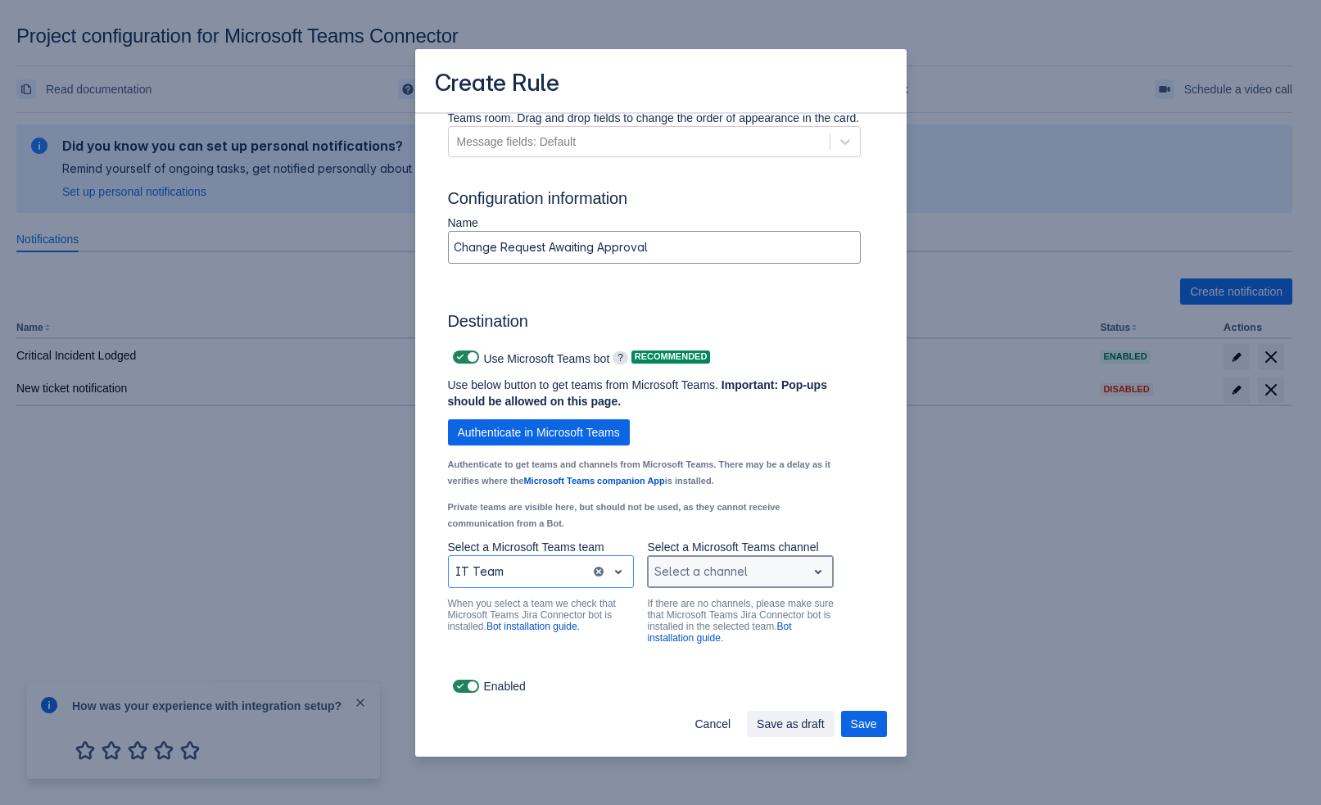
click at [682, 570] on div "Select a channel" at bounding box center [727, 571] width 159 height 26
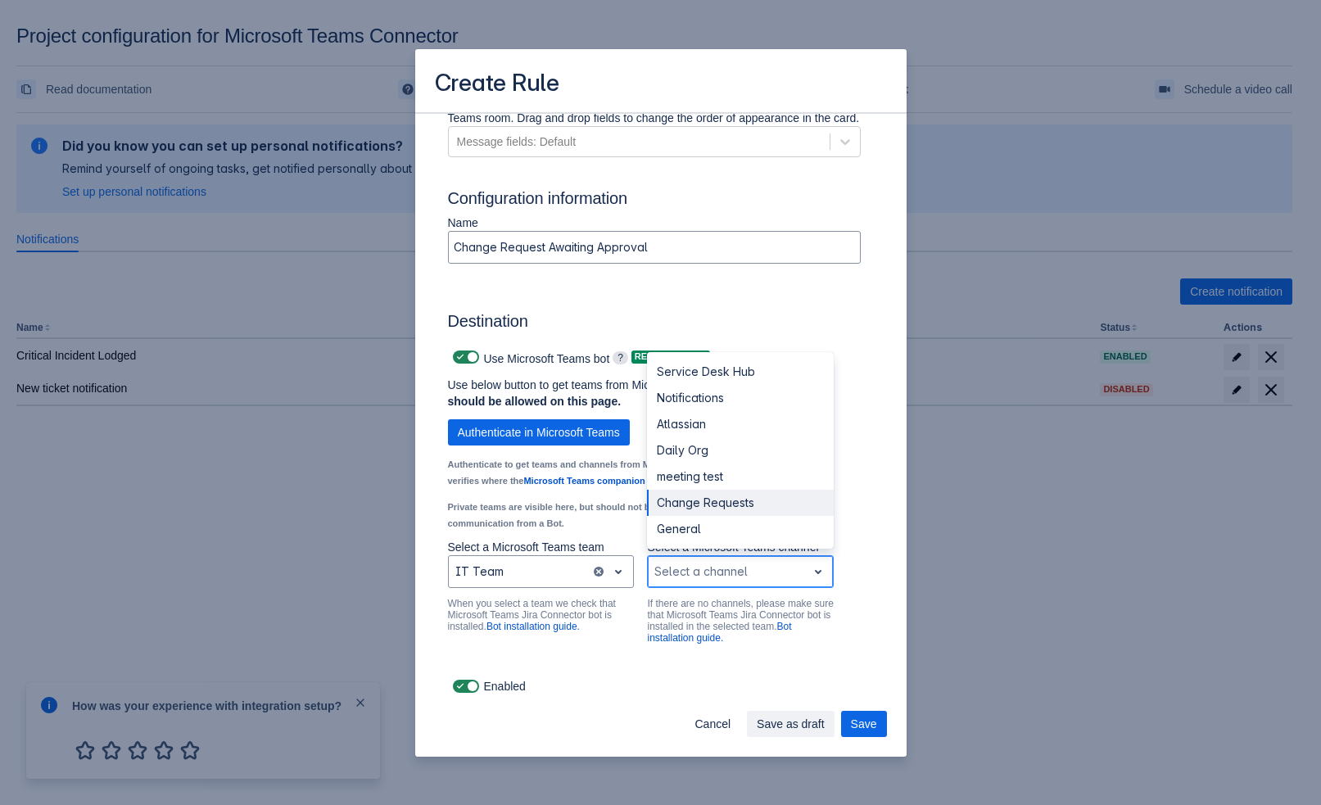
drag, startPoint x: 697, startPoint y: 526, endPoint x: 696, endPoint y: 512, distance: 13.9
click at [696, 512] on div "Service Desk Hub Notifications Atlassian Daily Org meeting test Change Requests…" at bounding box center [740, 450] width 187 height 196
click at [696, 512] on div "Change Requests" at bounding box center [740, 503] width 187 height 26
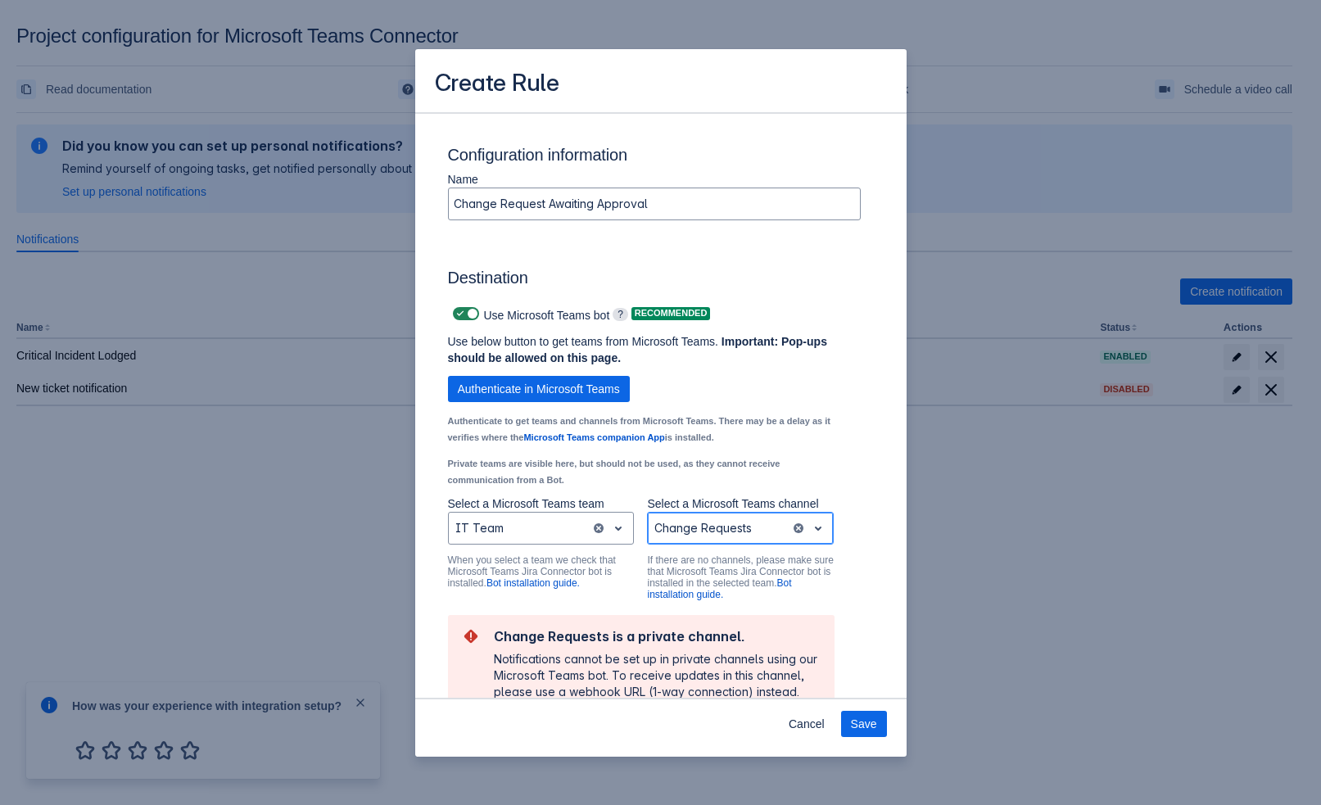
scroll to position [1139, 0]
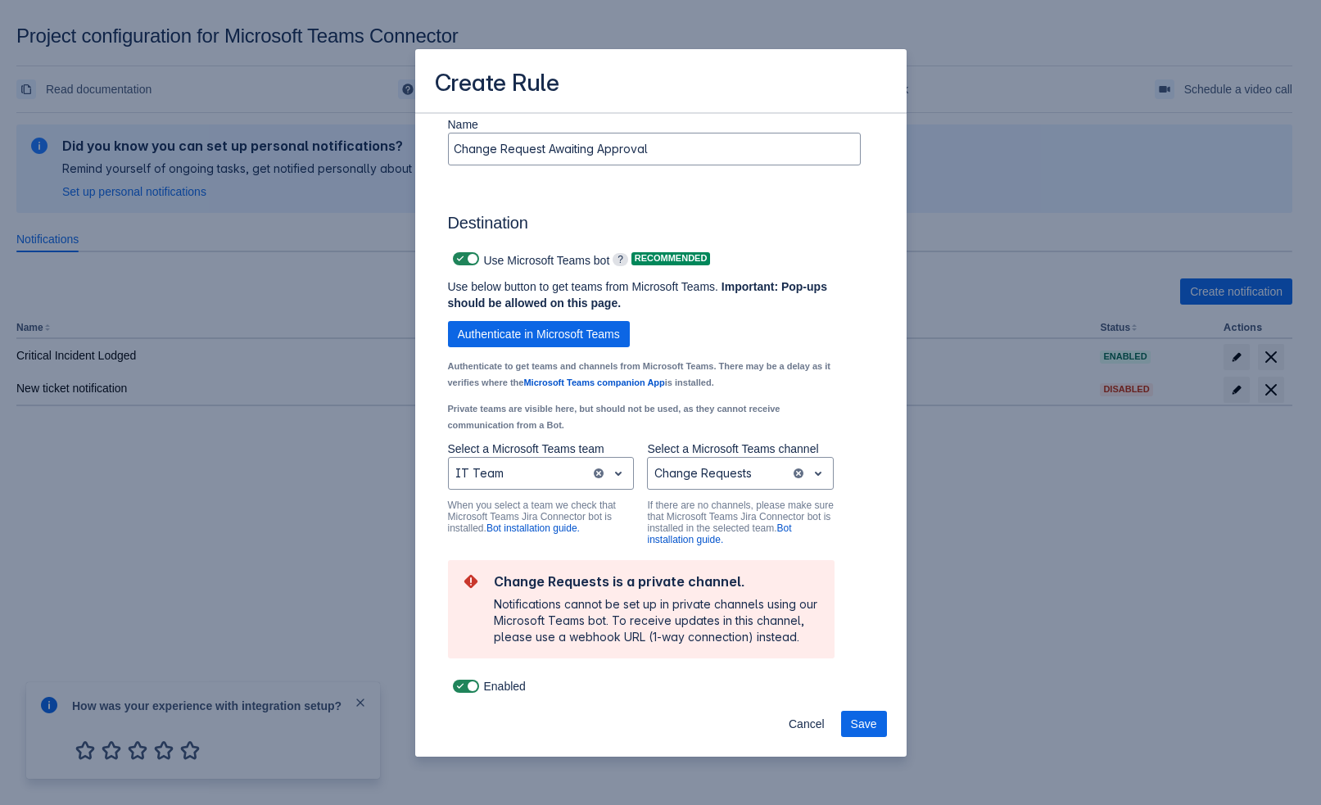
click at [521, 648] on section "Change Requests is a private channel. Notifications cannot be set up in private…" at bounding box center [641, 609] width 386 height 98
click at [463, 252] on span at bounding box center [460, 258] width 13 height 13
click at [463, 254] on input "checkbox" at bounding box center [458, 259] width 11 height 11
checkbox input "false"
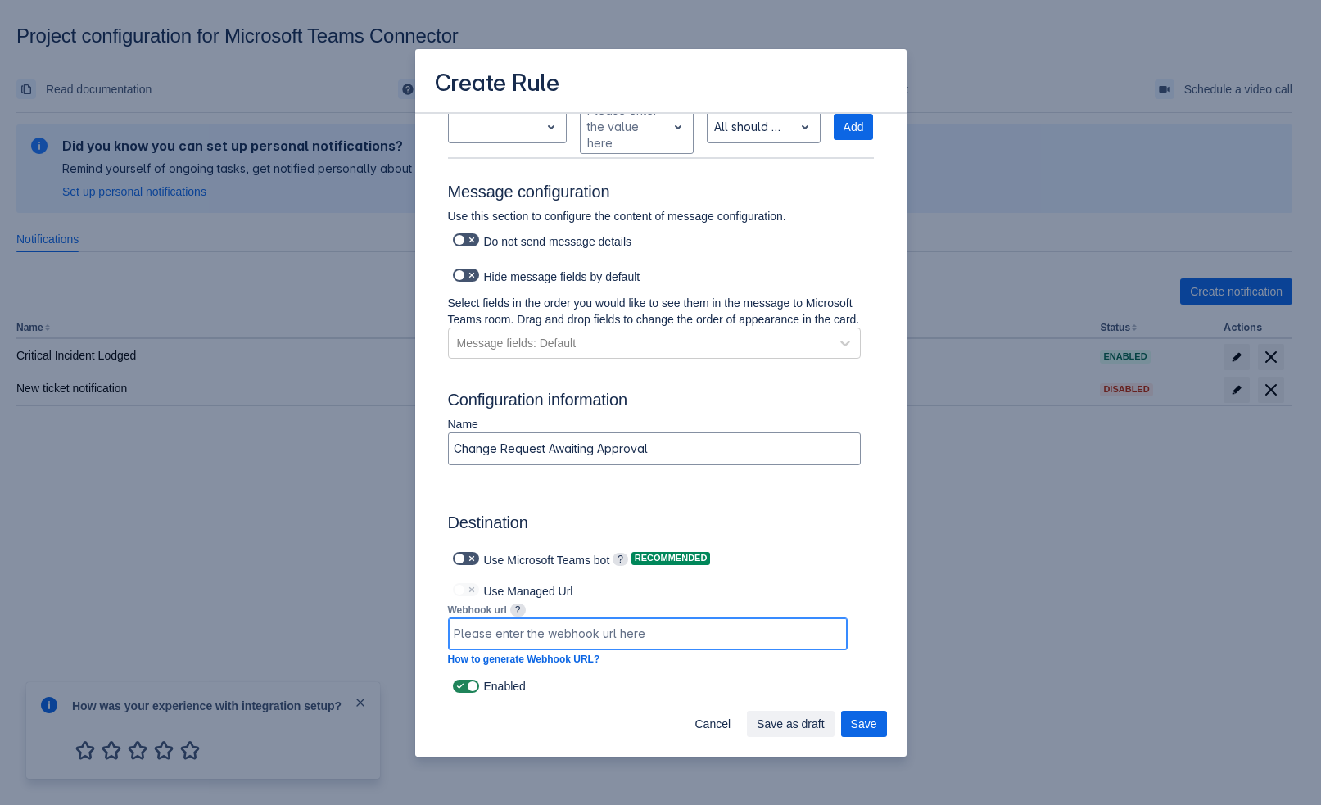
click at [494, 636] on input at bounding box center [648, 633] width 398 height 29
click at [504, 653] on link "How to generate Webhook URL?" at bounding box center [524, 658] width 152 height 11
click at [604, 638] on input at bounding box center [648, 633] width 398 height 29
paste input "[URL][DOMAIN_NAME]"
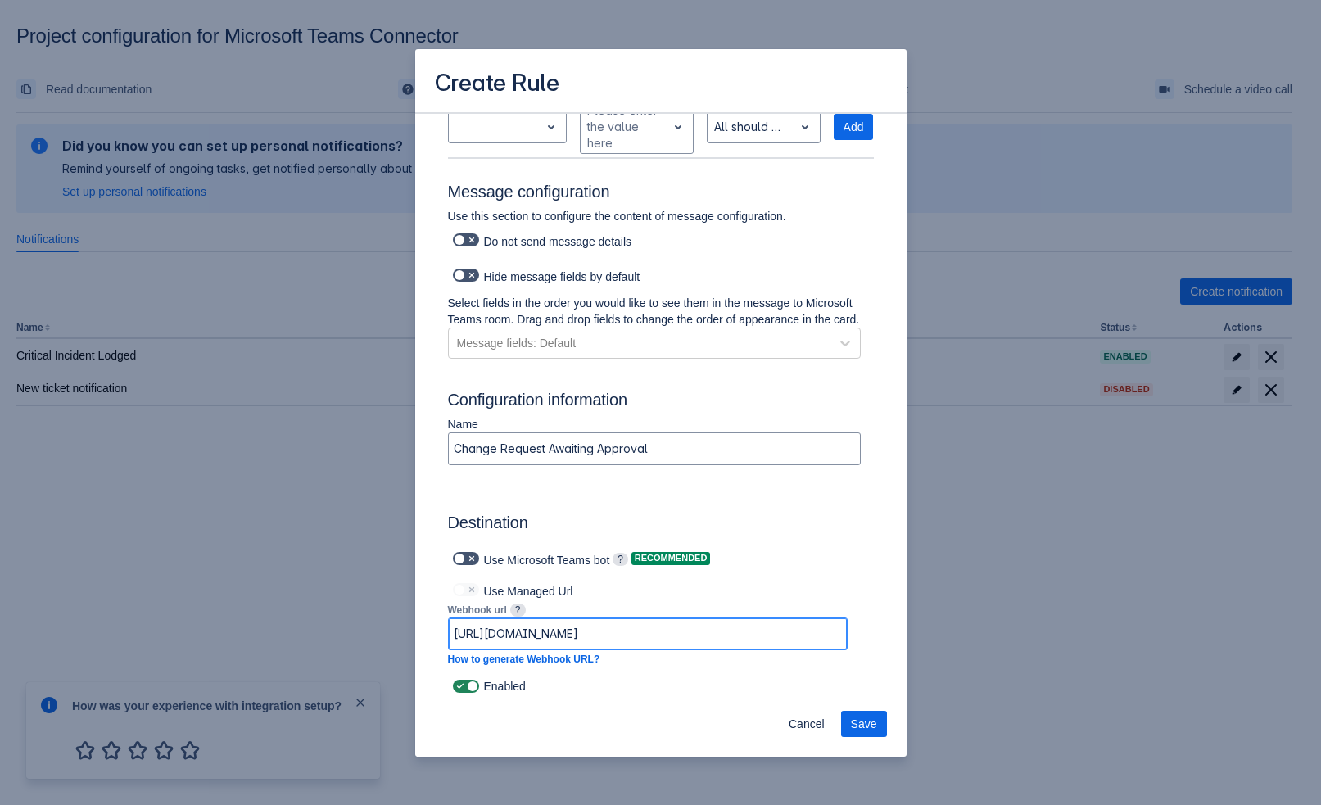
type input "[URL][DOMAIN_NAME]"
click at [833, 578] on div "Use Managed Url" at bounding box center [648, 589] width 400 height 23
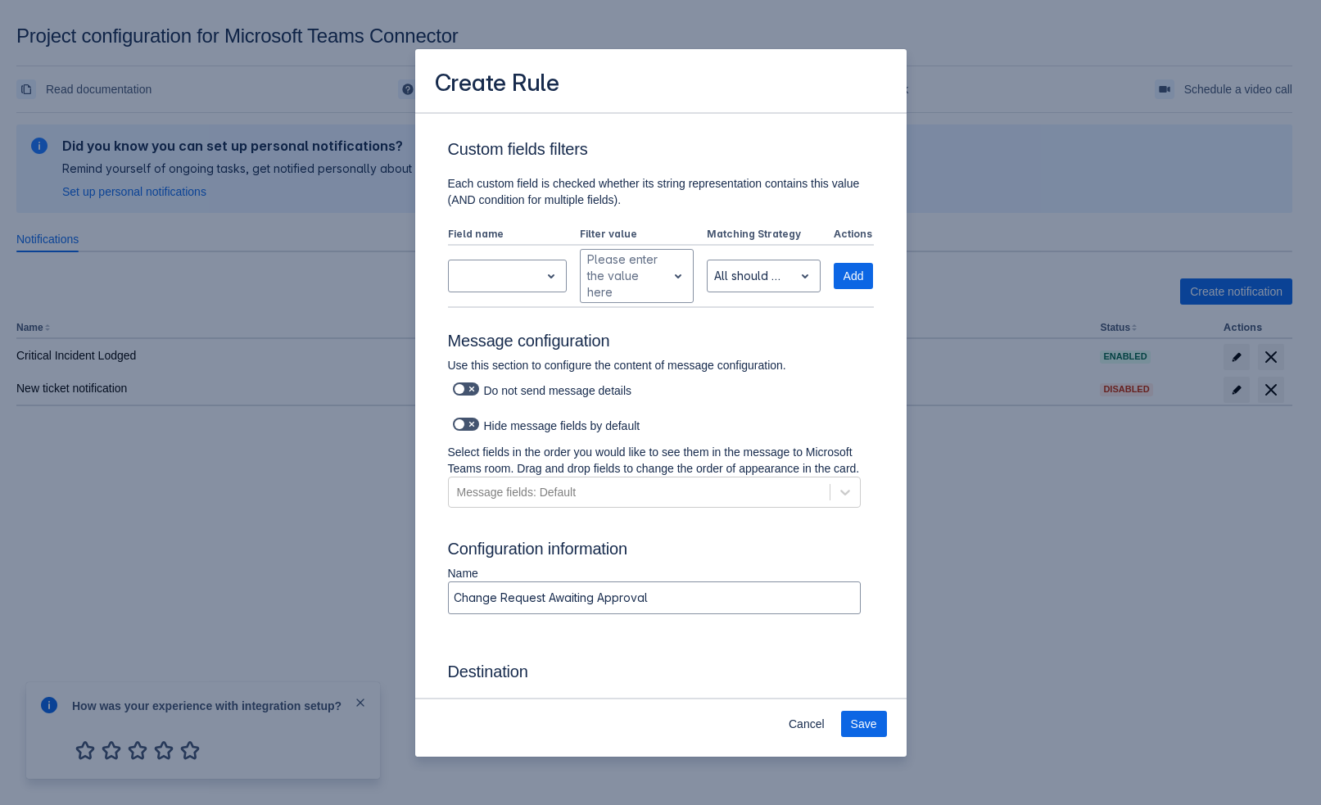
scroll to position [659, 0]
click at [571, 499] on div "Message fields: Default" at bounding box center [517, 490] width 120 height 16
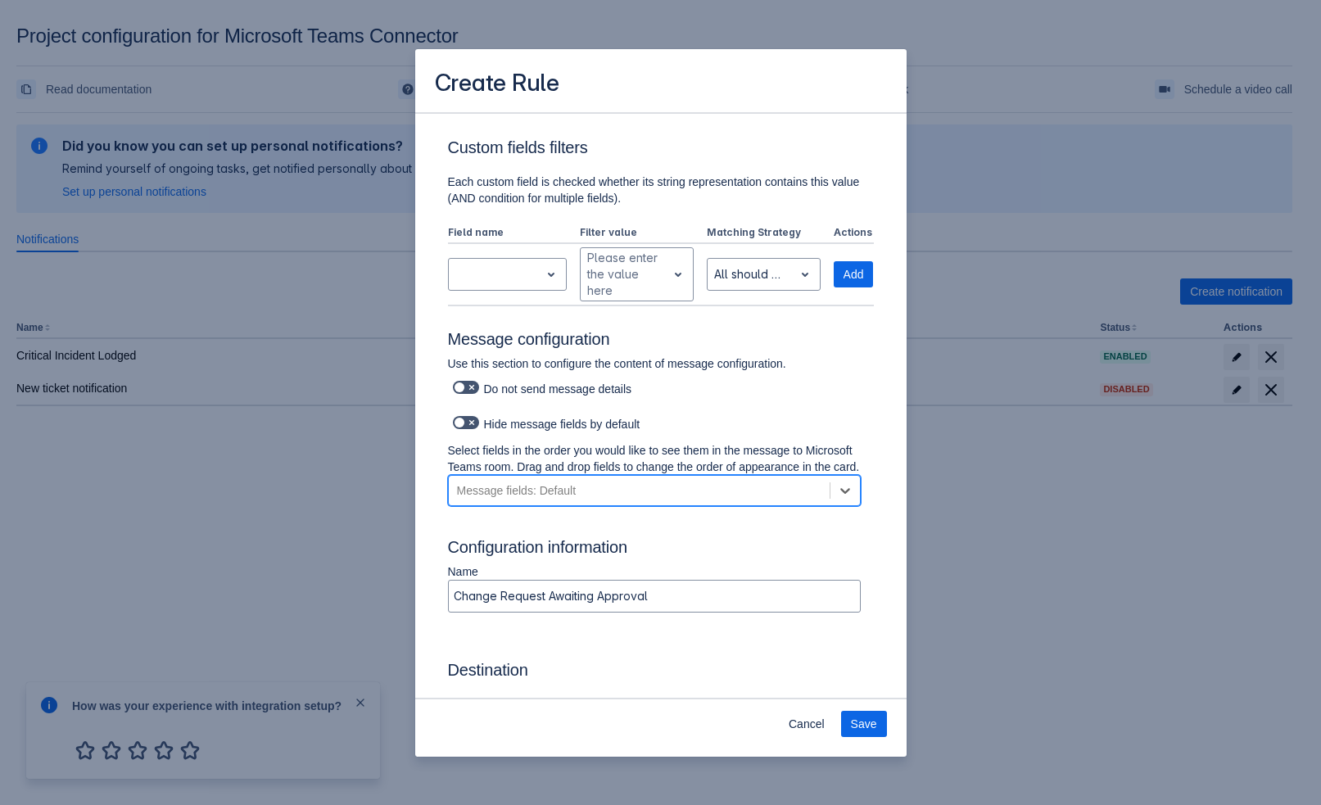
click at [571, 499] on div "Message fields: Default" at bounding box center [517, 490] width 120 height 16
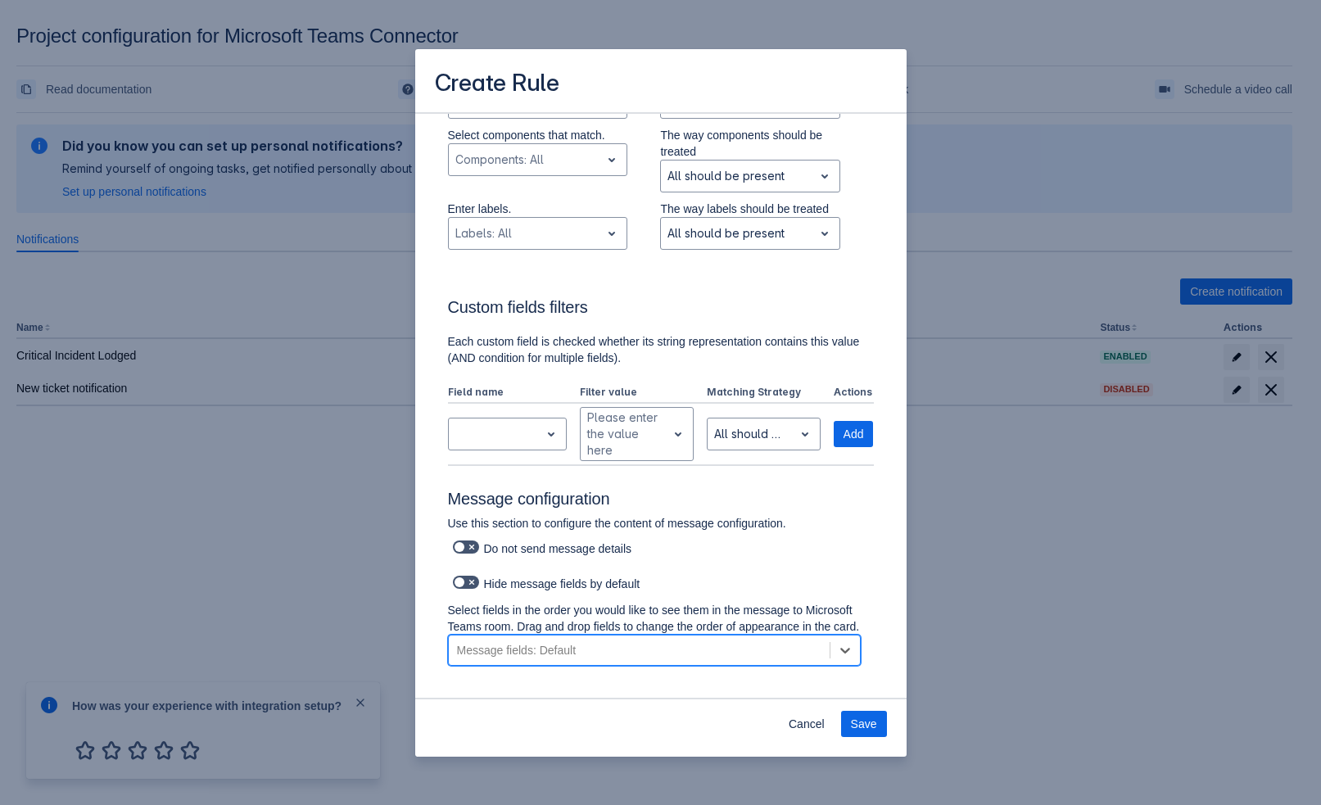
scroll to position [495, 0]
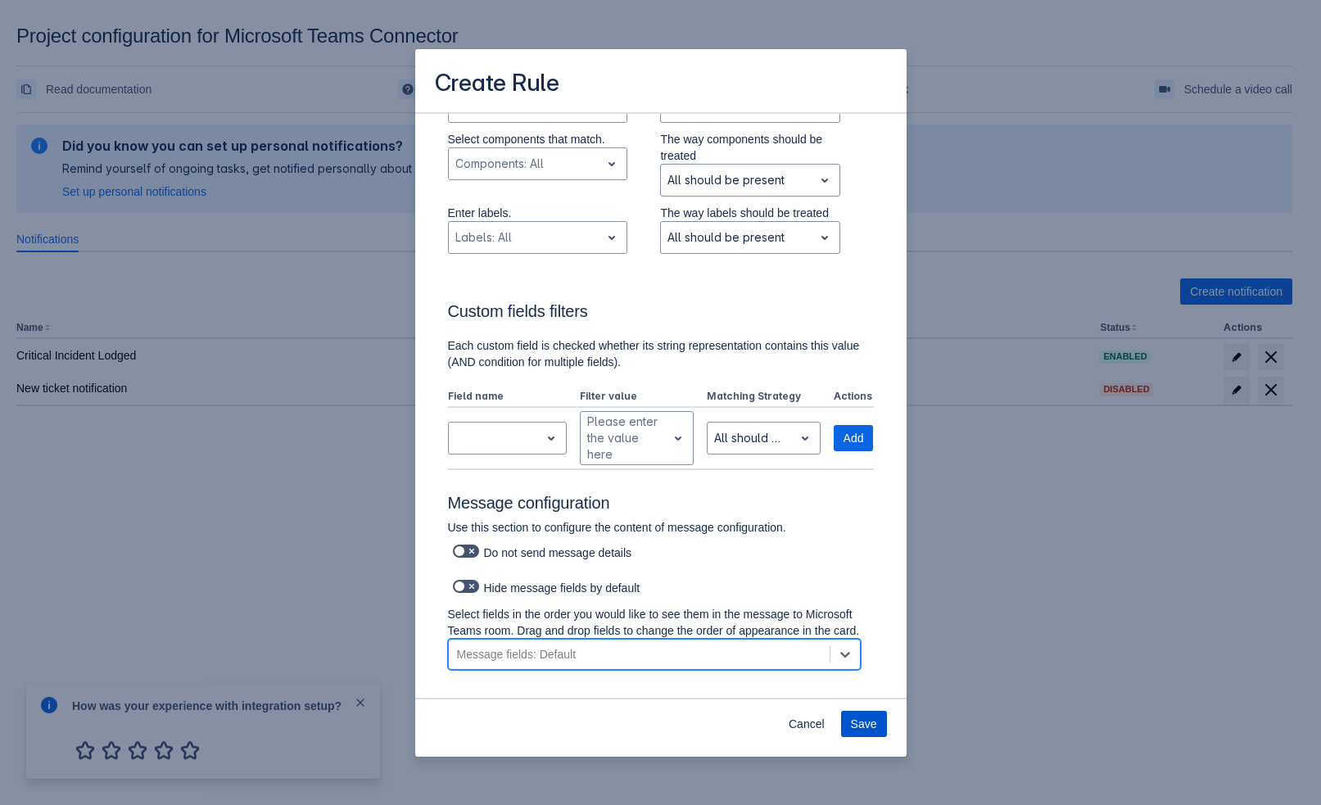
click at [878, 726] on button "Save" at bounding box center [864, 724] width 46 height 26
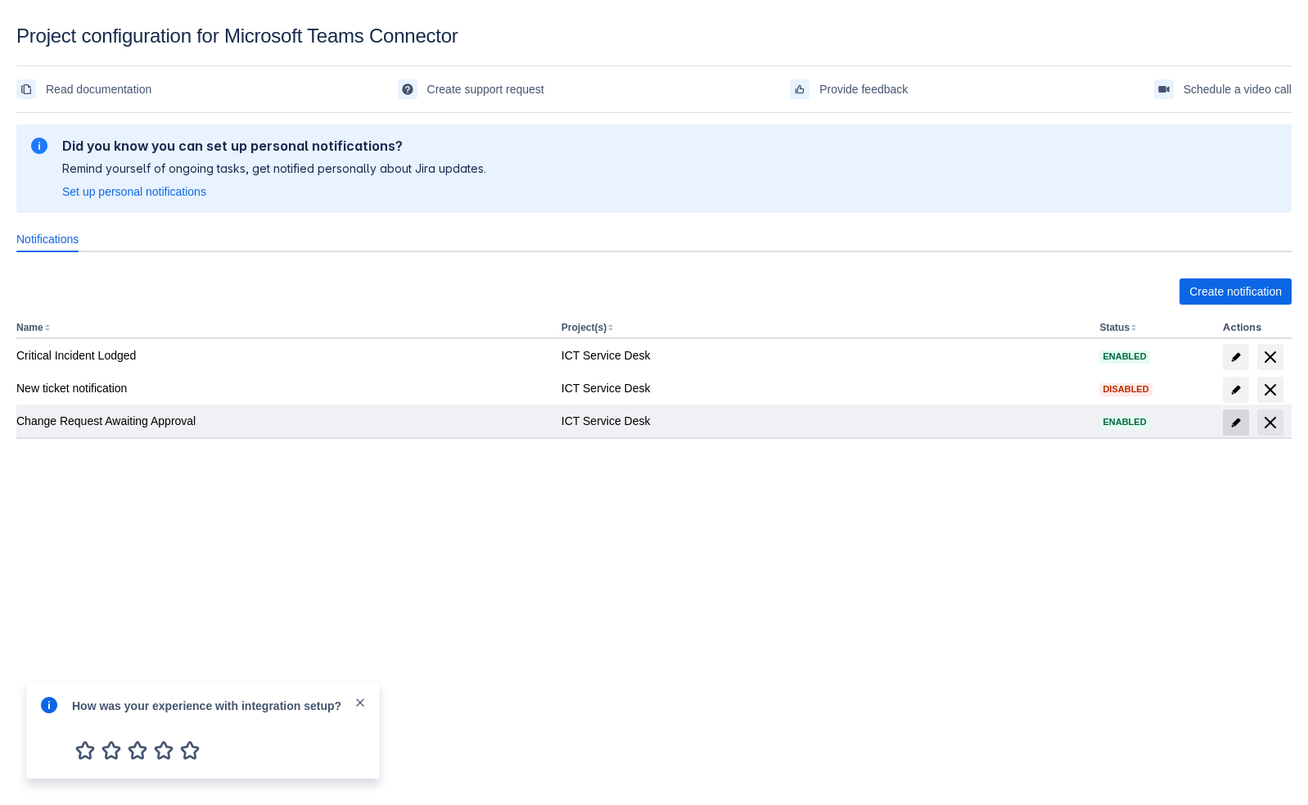
click at [1239, 423] on span "edit" at bounding box center [1236, 422] width 13 height 13
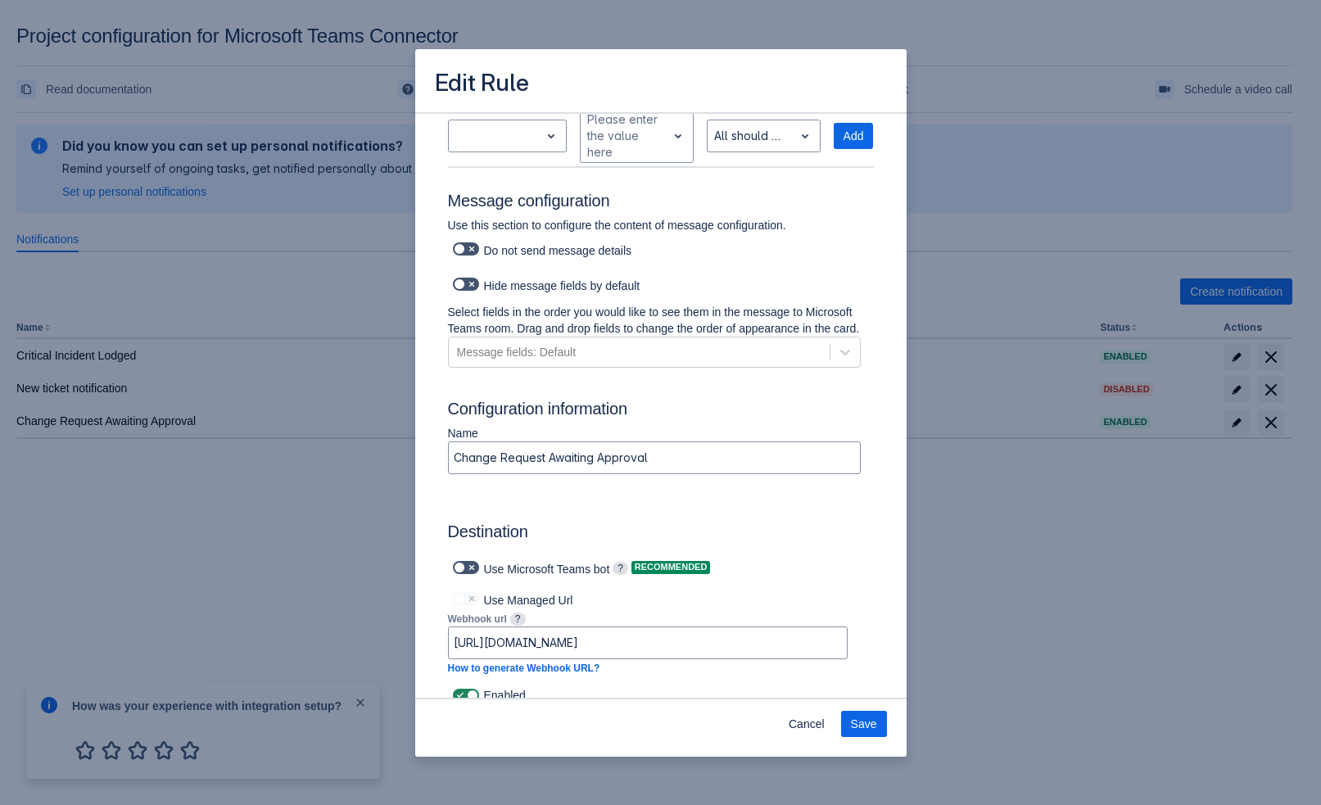
scroll to position [823, 0]
